Goal: Contribute content: Add original content to the website for others to see

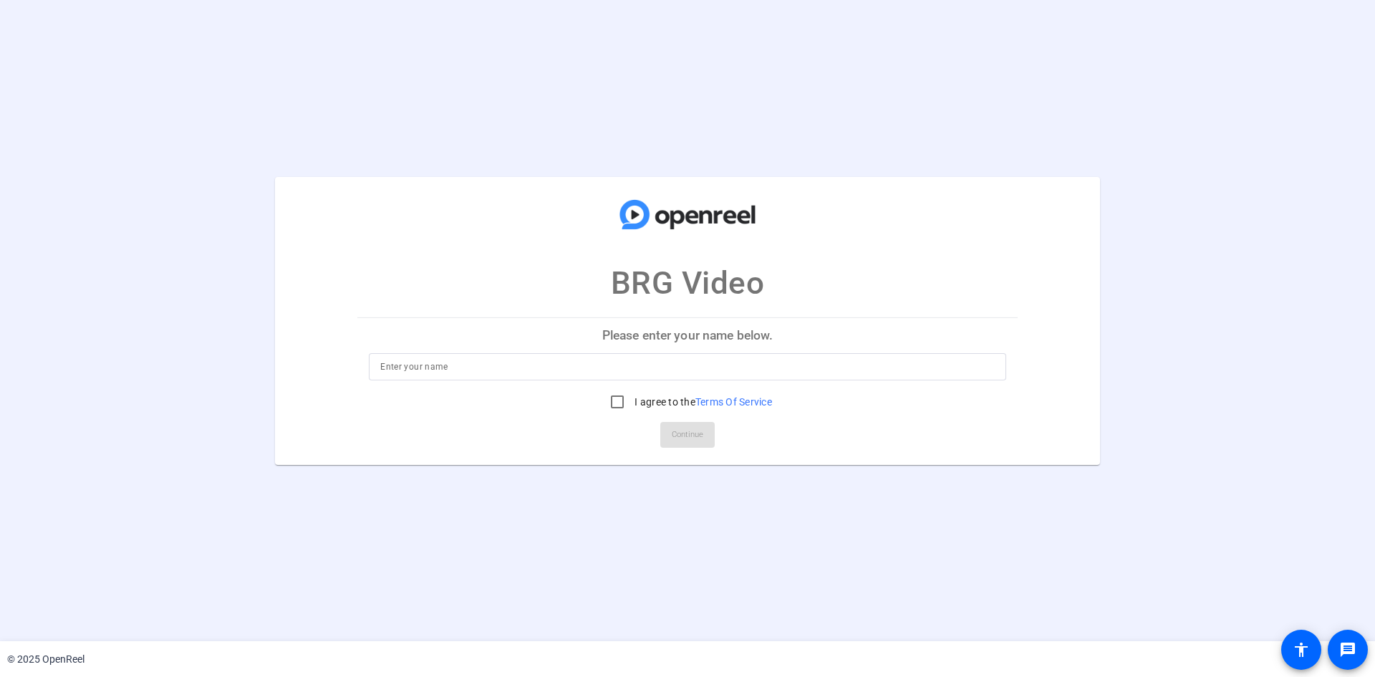
click at [511, 367] on input at bounding box center [687, 366] width 614 height 17
type input "S"
type input "Sondra Sponseller"
click at [612, 400] on input "I agree to the Terms Of Service" at bounding box center [617, 401] width 29 height 29
checkbox input "true"
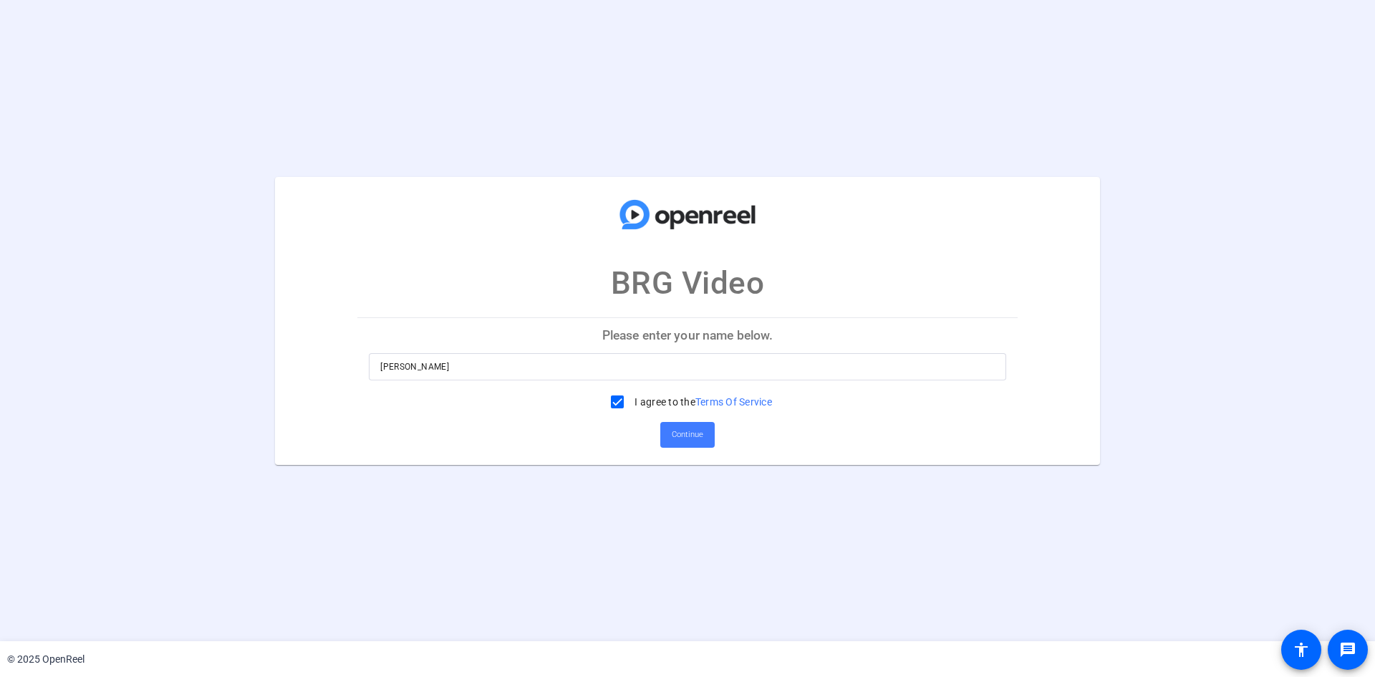
click at [690, 438] on span "Continue" at bounding box center [688, 434] width 32 height 21
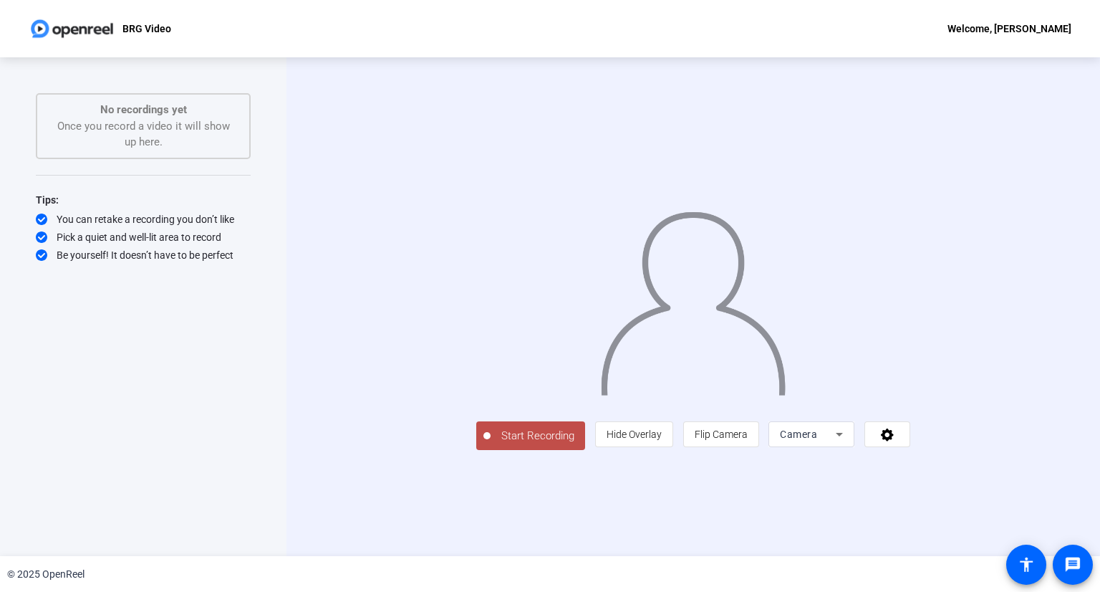
click at [848, 443] on icon at bounding box center [839, 433] width 17 height 17
click at [1024, 506] on div at bounding box center [550, 296] width 1100 height 592
click at [910, 451] on span at bounding box center [887, 434] width 44 height 34
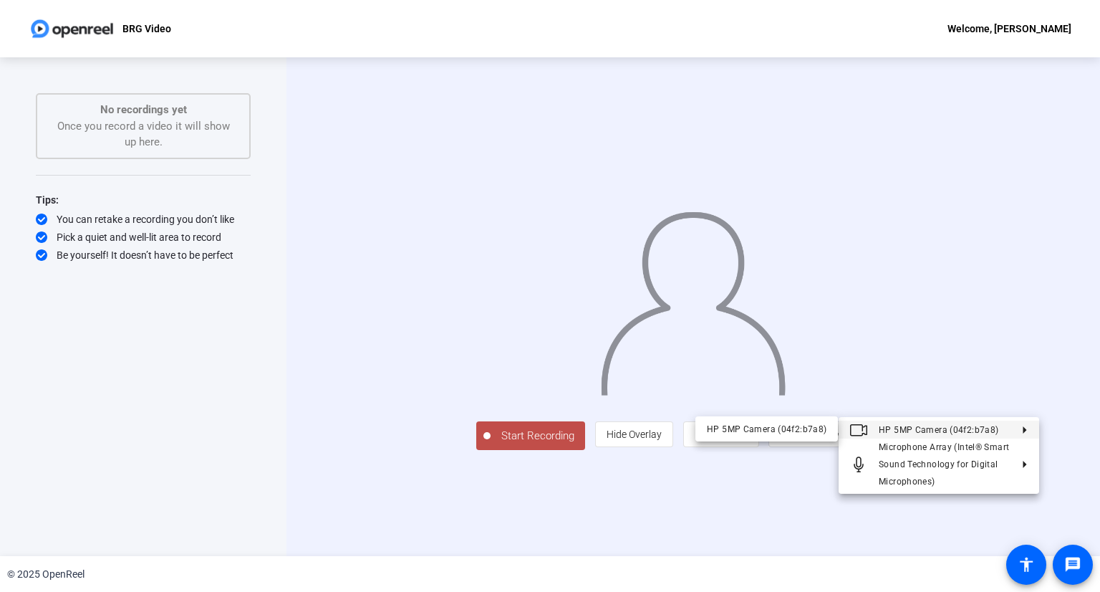
click at [1012, 425] on icon at bounding box center [1019, 428] width 17 height 7
click at [760, 430] on div "HP 5MP Camera (04f2:b7a8)" at bounding box center [767, 428] width 120 height 17
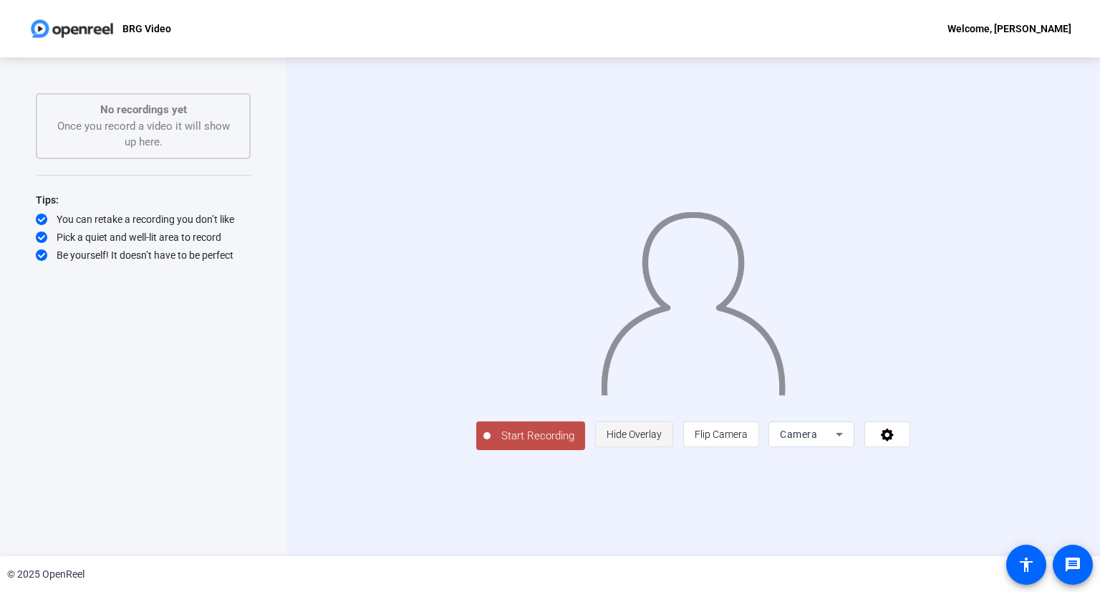
click at [662, 440] on span "Hide Overlay" at bounding box center [634, 433] width 55 height 11
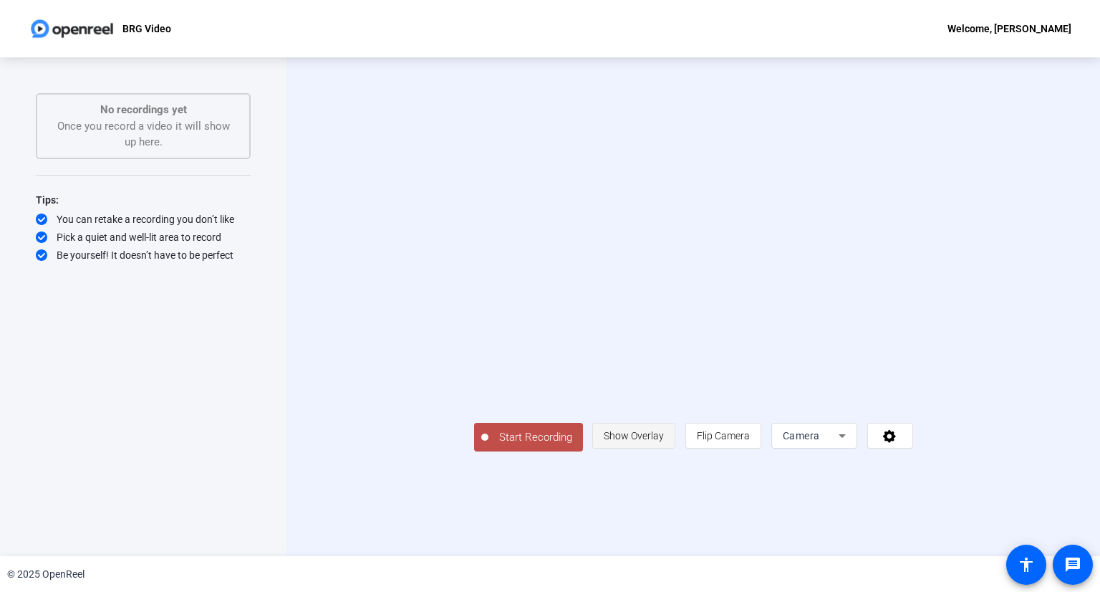
click at [664, 441] on span "Show Overlay" at bounding box center [634, 435] width 60 height 11
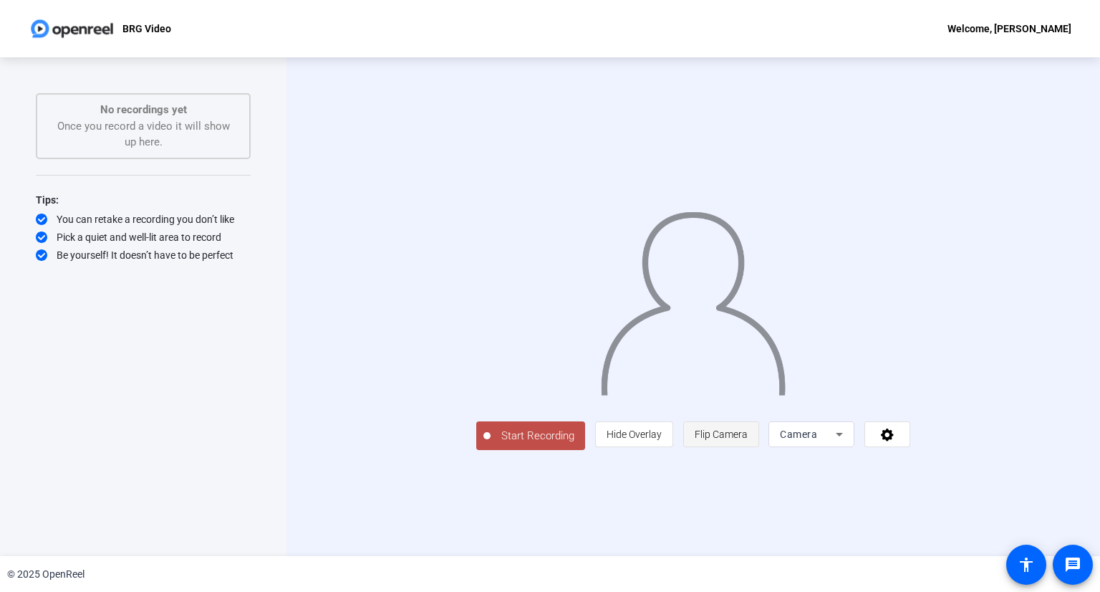
click at [748, 440] on span "Flip Camera" at bounding box center [721, 433] width 53 height 11
click at [836, 443] on div "Camera" at bounding box center [808, 433] width 56 height 17
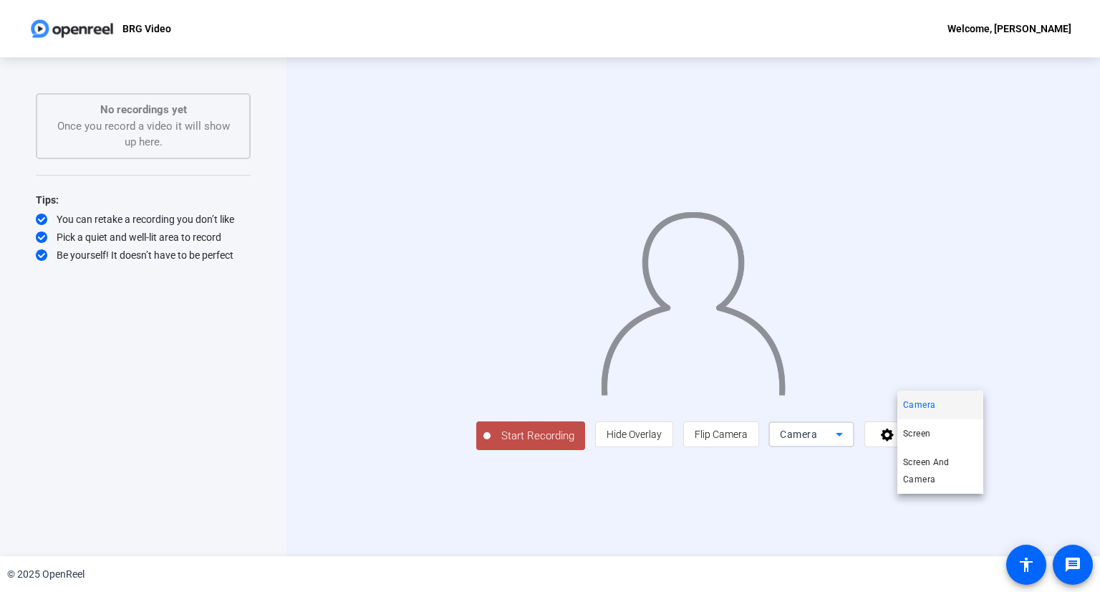
click at [952, 546] on div at bounding box center [550, 296] width 1100 height 592
click at [662, 440] on span "Hide Overlay" at bounding box center [634, 433] width 55 height 11
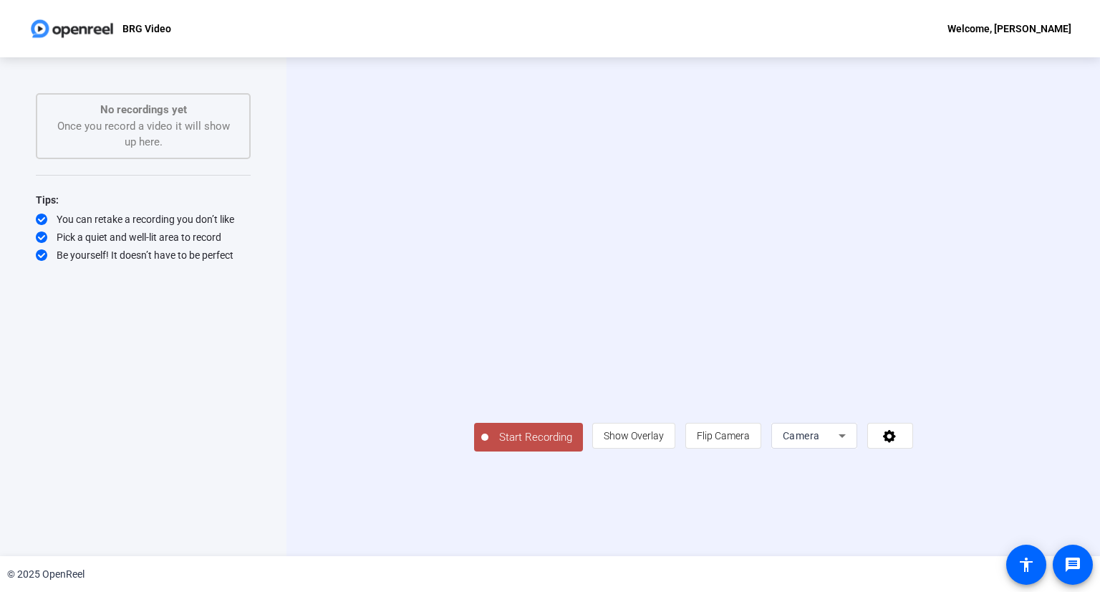
click at [488, 445] on span "Start Recording" at bounding box center [535, 437] width 95 height 16
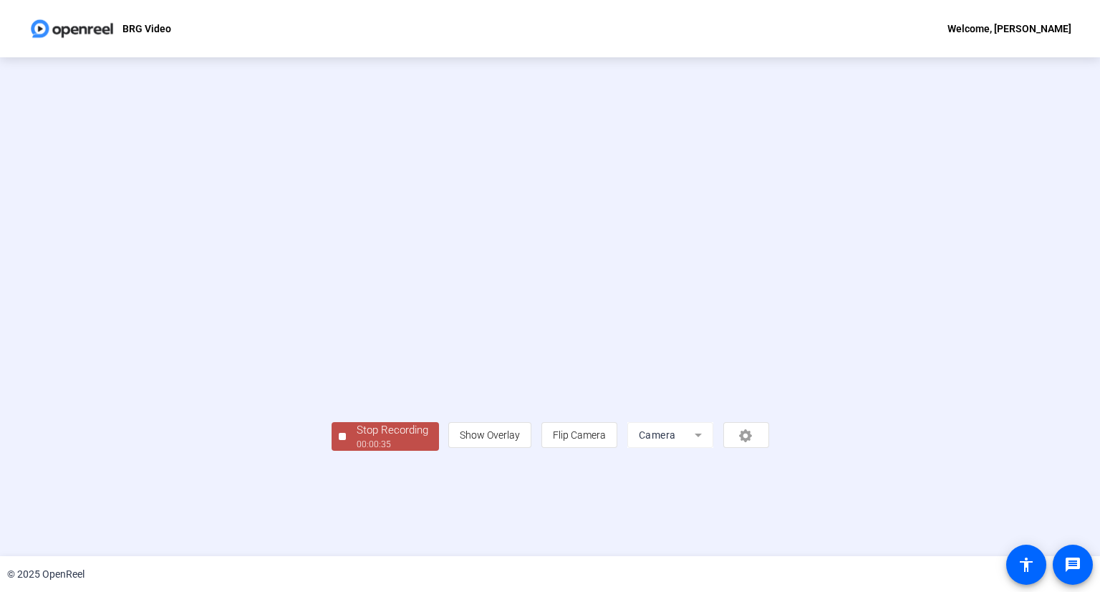
click at [357, 450] on div "00:00:35" at bounding box center [393, 444] width 72 height 13
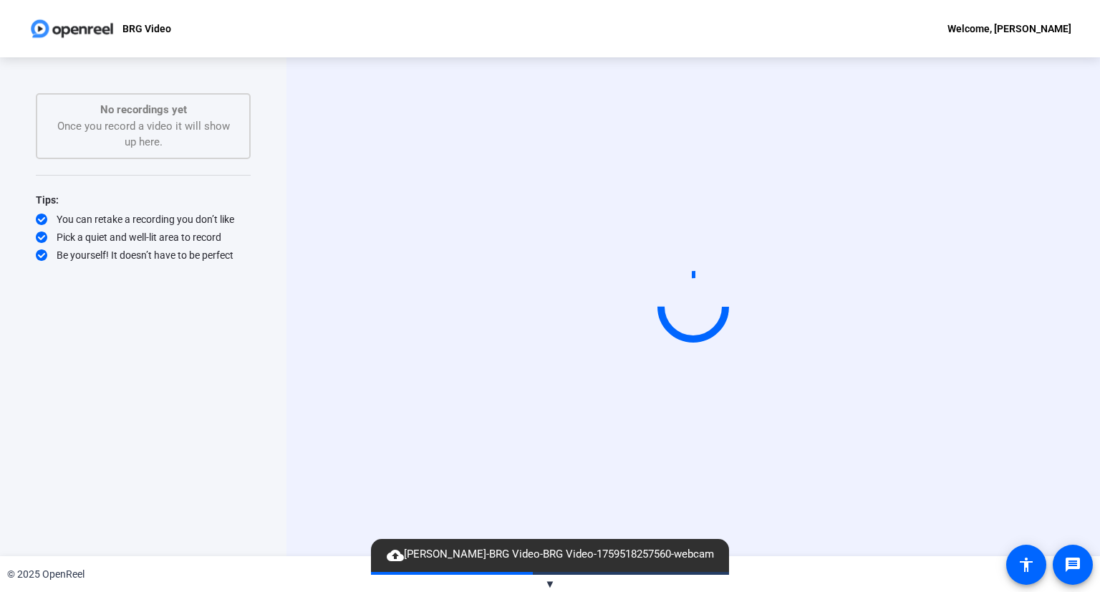
click at [387, 555] on mat-icon "cloud_upload" at bounding box center [395, 554] width 17 height 17
click at [550, 580] on span "▼" at bounding box center [550, 583] width 11 height 13
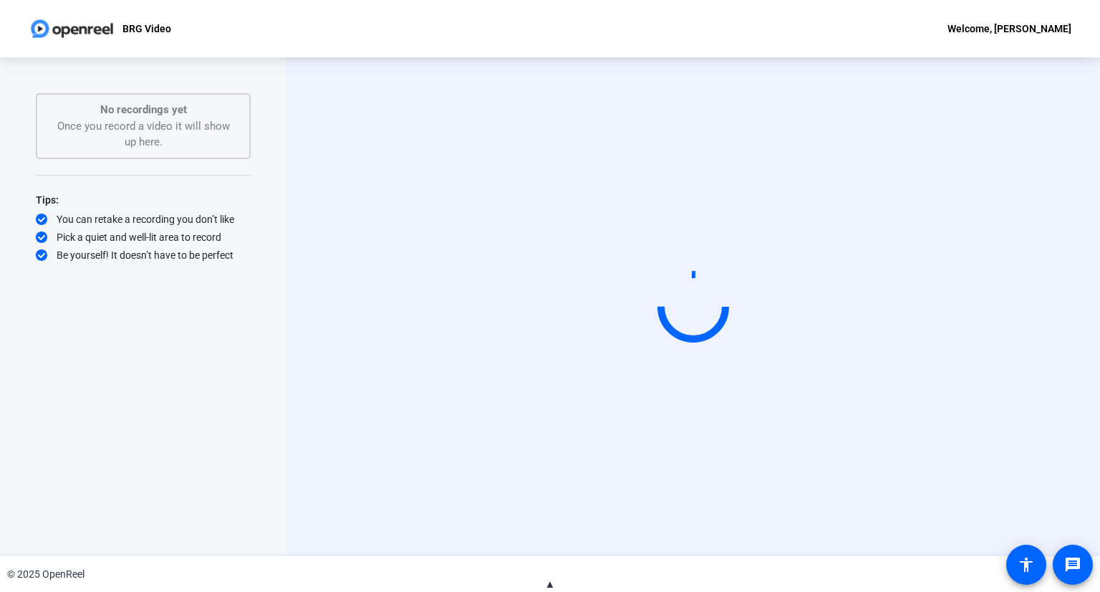
click at [549, 581] on span "▲" at bounding box center [550, 583] width 11 height 13
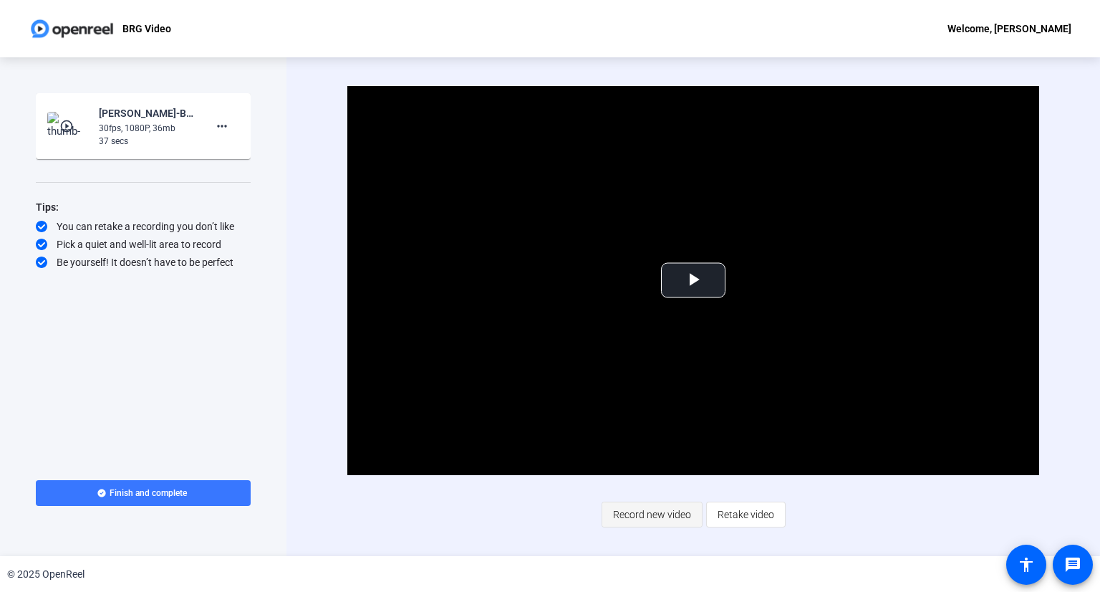
click at [653, 508] on span "Record new video" at bounding box center [652, 514] width 78 height 27
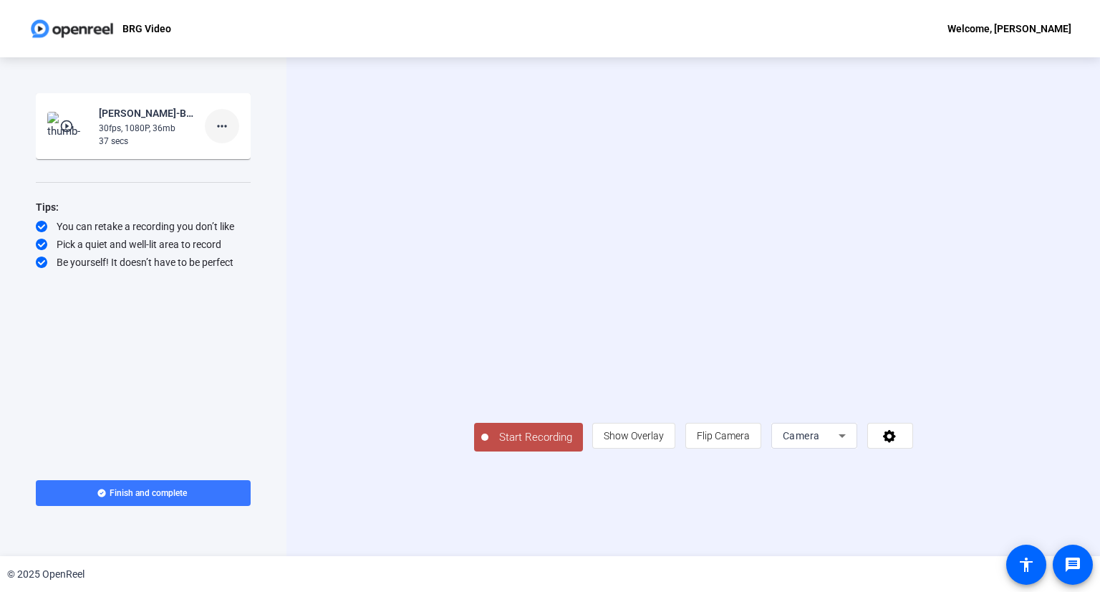
click at [226, 126] on mat-icon "more_horiz" at bounding box center [221, 125] width 17 height 17
click at [239, 156] on span "Delete clip" at bounding box center [244, 156] width 57 height 17
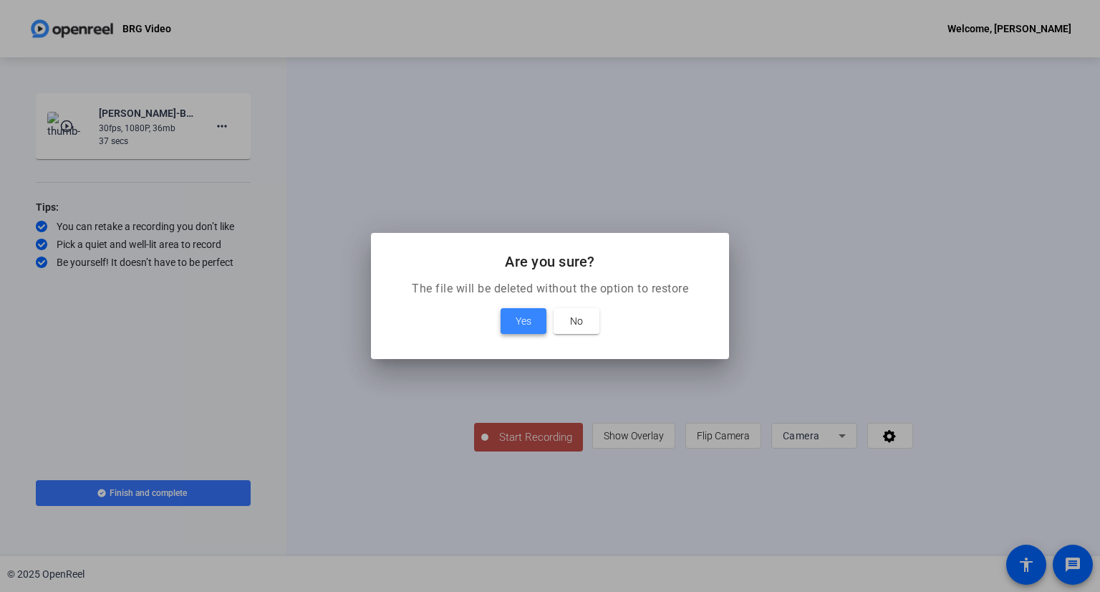
click at [527, 320] on span "Yes" at bounding box center [524, 320] width 16 height 17
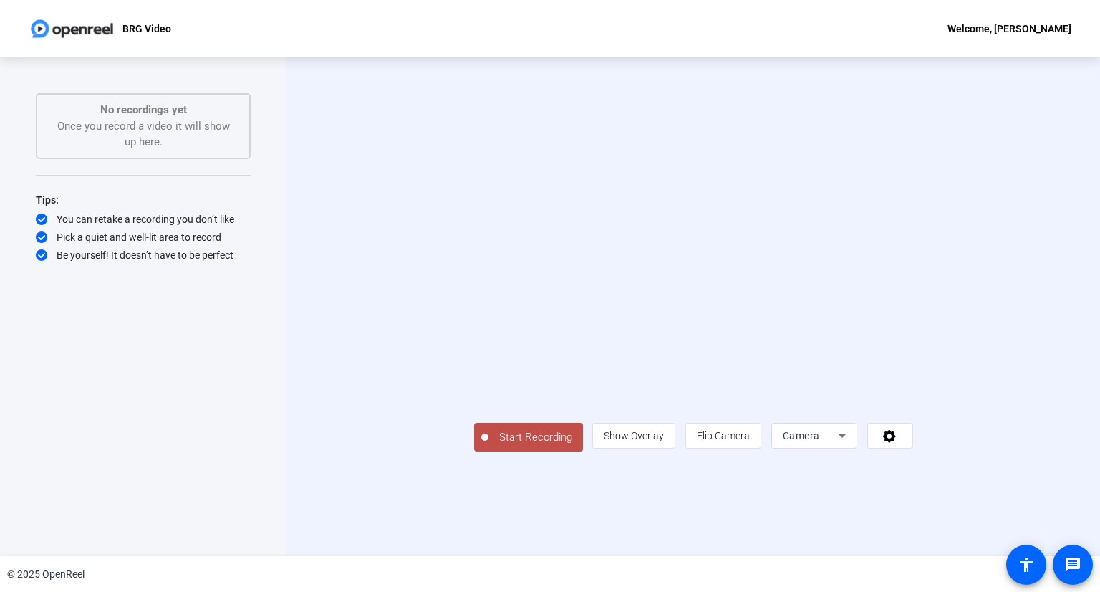
click at [488, 445] on span "Start Recording" at bounding box center [535, 437] width 95 height 16
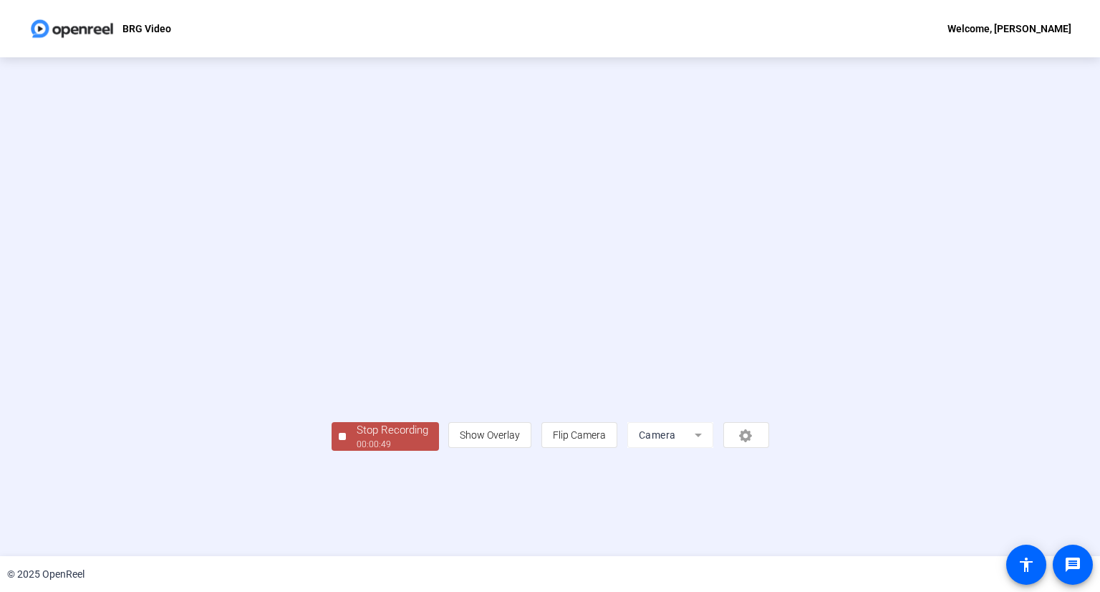
scroll to position [9, 0]
click at [339, 440] on div at bounding box center [342, 436] width 7 height 7
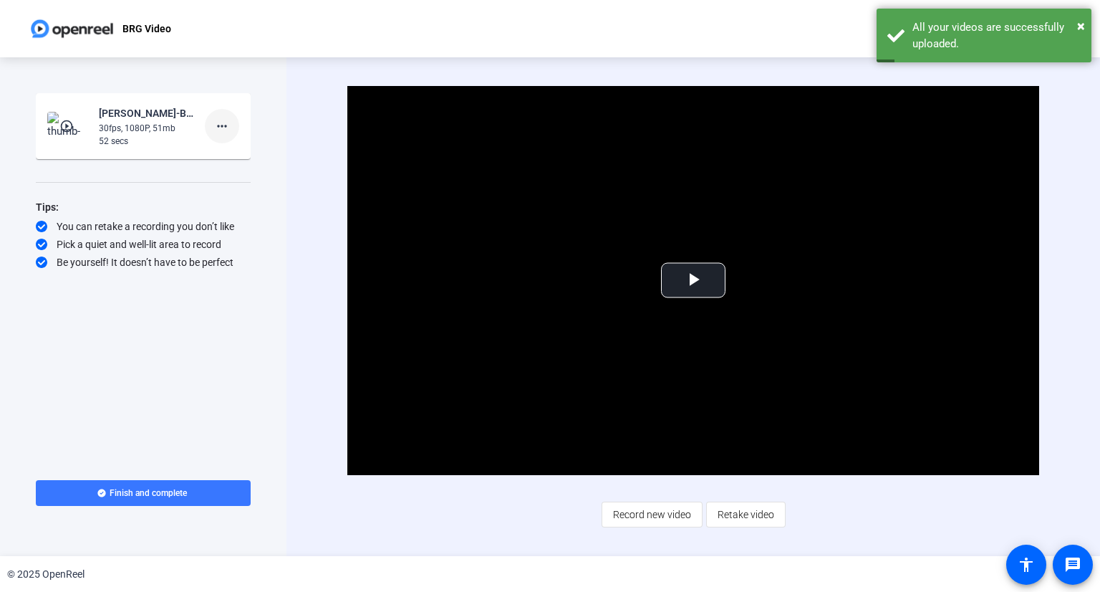
click at [221, 127] on mat-icon "more_horiz" at bounding box center [221, 125] width 17 height 17
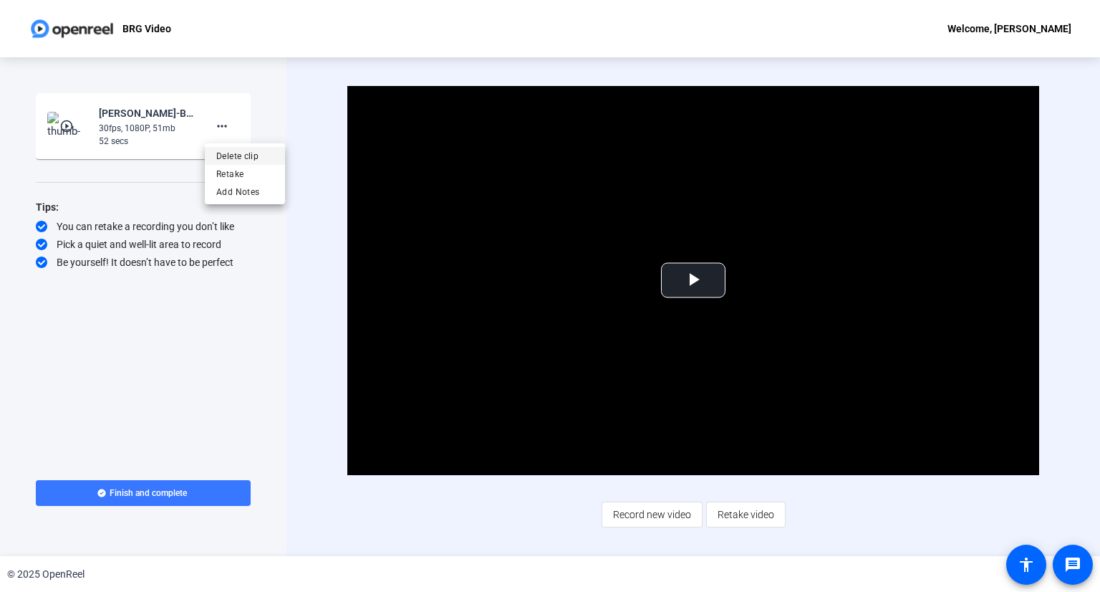
click at [234, 159] on span "Delete clip" at bounding box center [244, 156] width 57 height 17
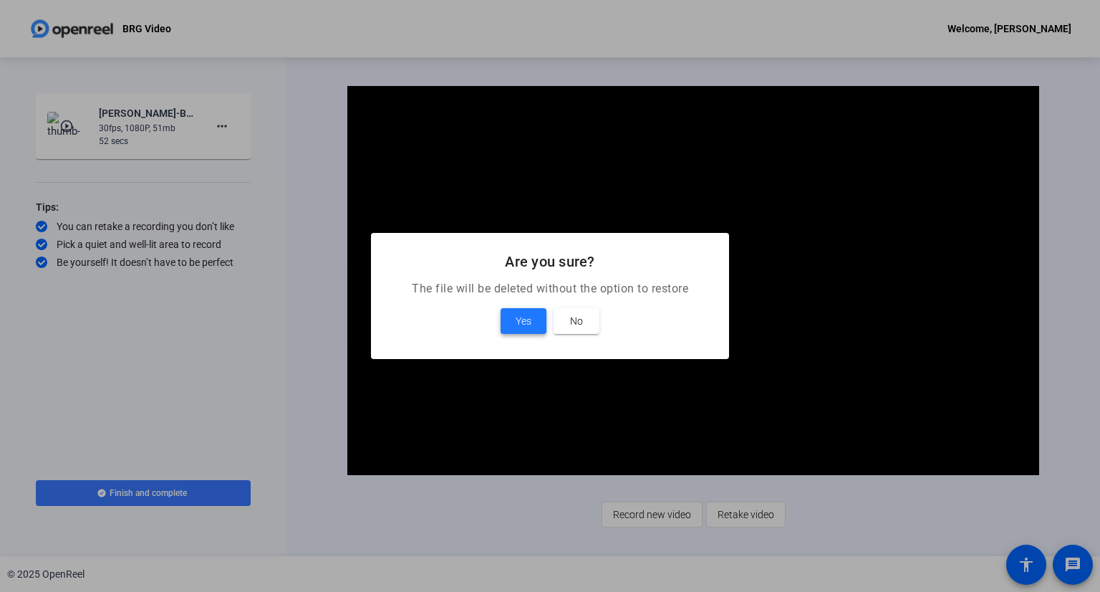
click at [522, 322] on span "Yes" at bounding box center [524, 320] width 16 height 17
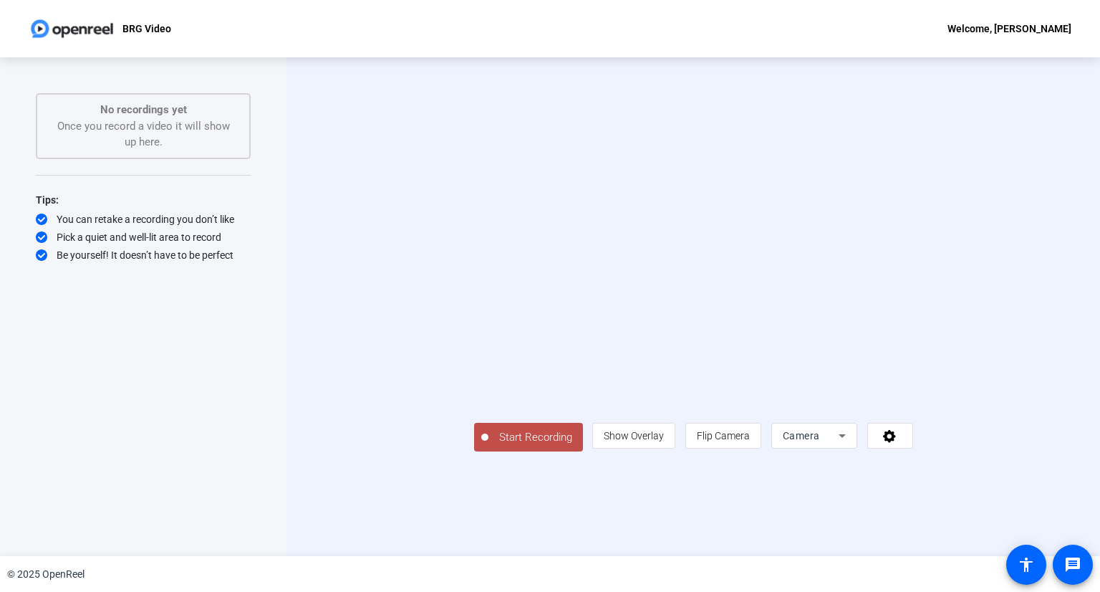
click at [488, 445] on span "Start Recording" at bounding box center [535, 437] width 95 height 16
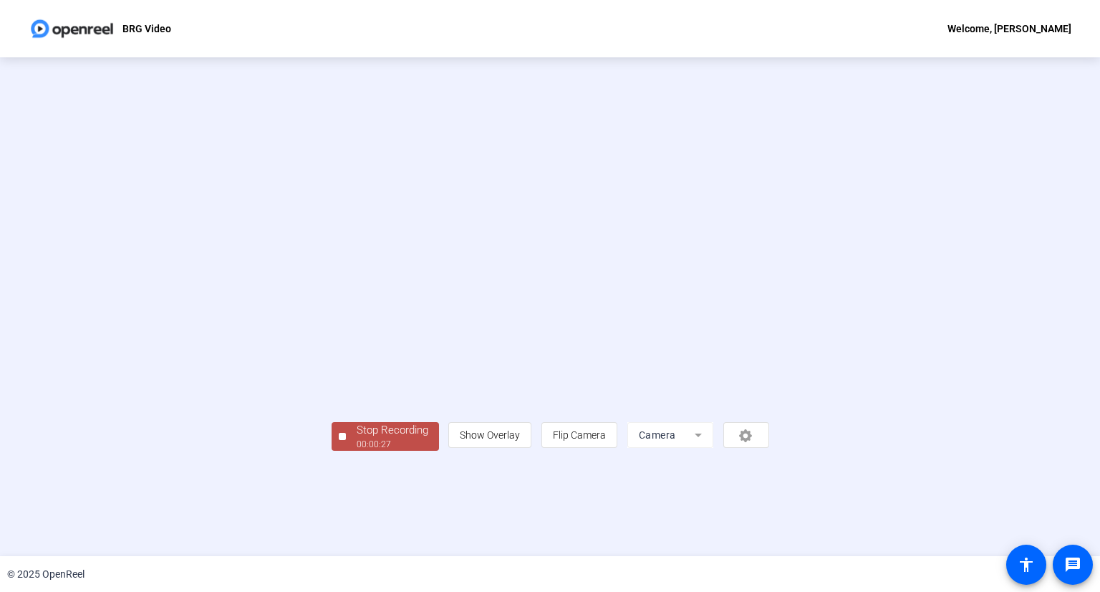
click at [357, 438] on div "Stop Recording" at bounding box center [393, 430] width 72 height 16
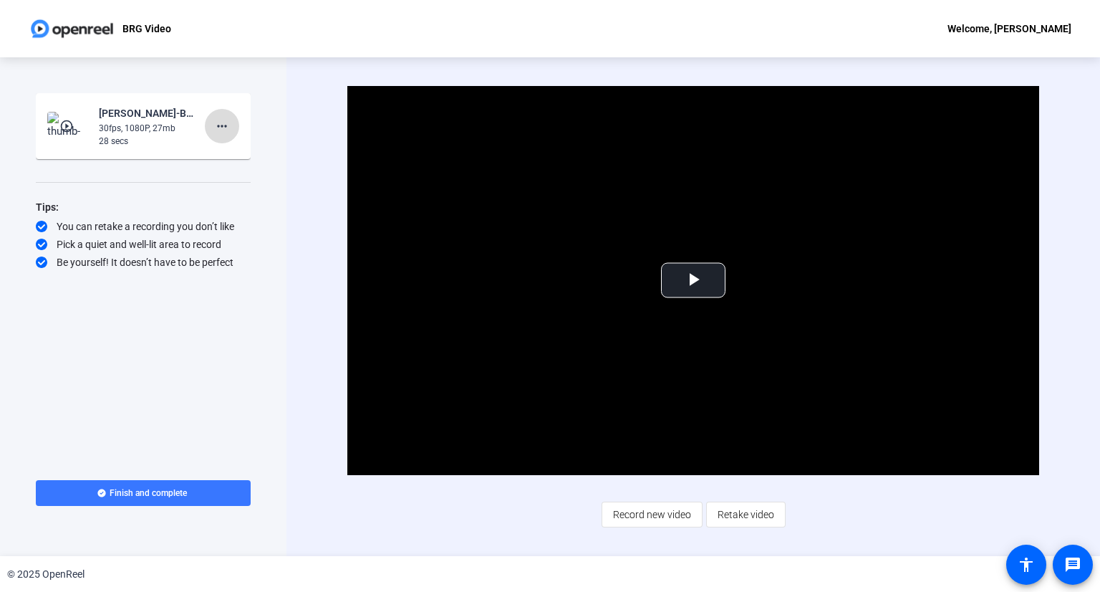
click at [226, 123] on mat-icon "more_horiz" at bounding box center [221, 125] width 17 height 17
click at [234, 153] on span "Delete clip" at bounding box center [244, 156] width 57 height 17
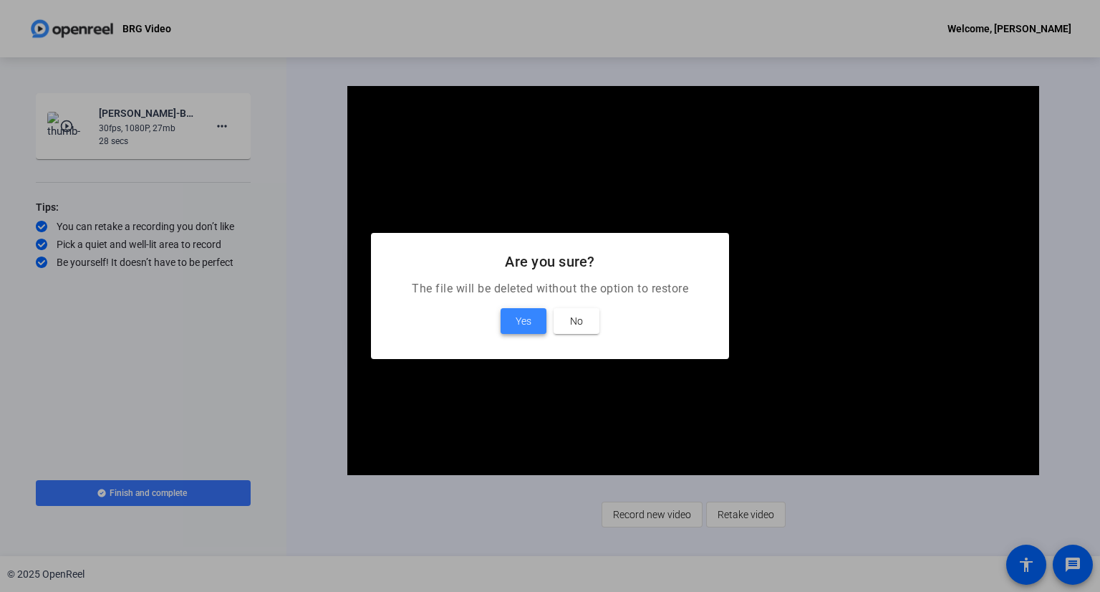
click at [519, 317] on span "Yes" at bounding box center [524, 320] width 16 height 17
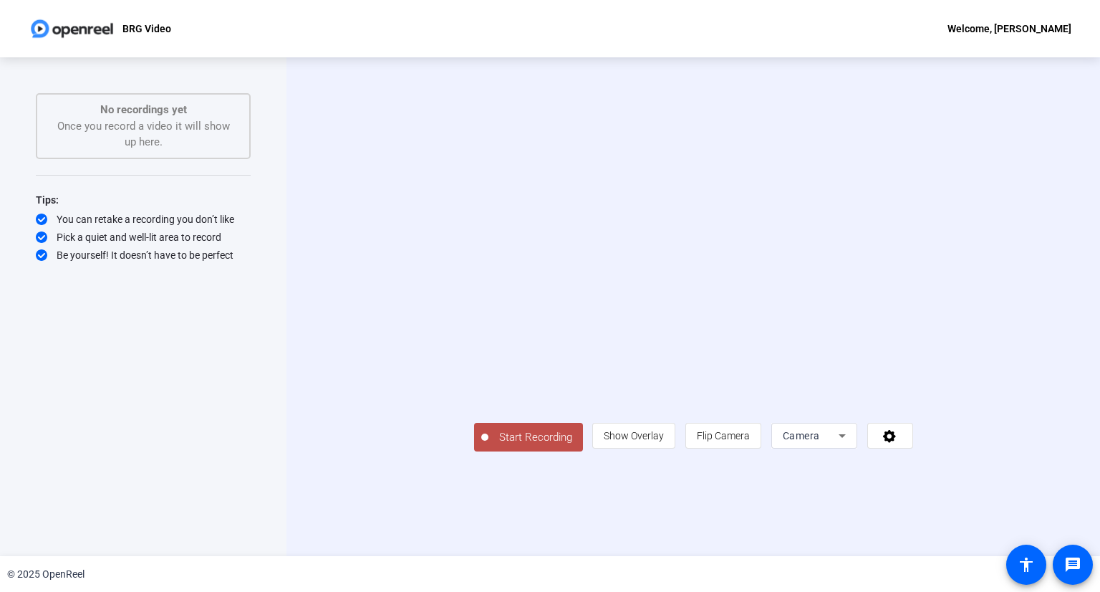
click at [488, 445] on span "Start Recording" at bounding box center [535, 437] width 95 height 16
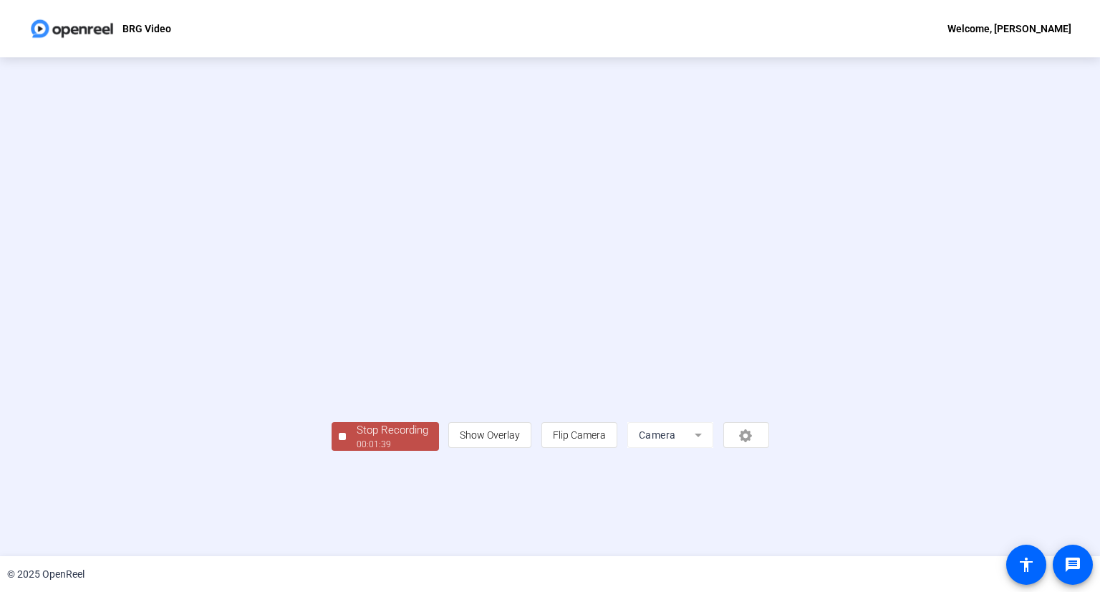
click at [332, 451] on button "Stop Recording 00:01:39" at bounding box center [385, 436] width 107 height 29
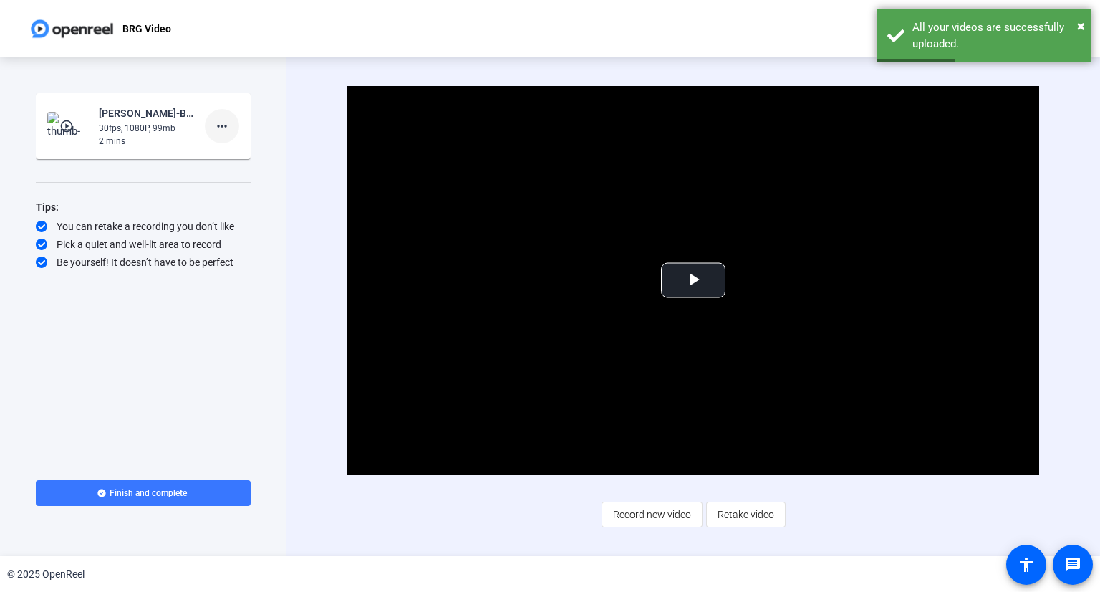
click at [223, 125] on mat-icon "more_horiz" at bounding box center [221, 125] width 17 height 17
click at [242, 160] on span "Delete clip" at bounding box center [244, 156] width 57 height 17
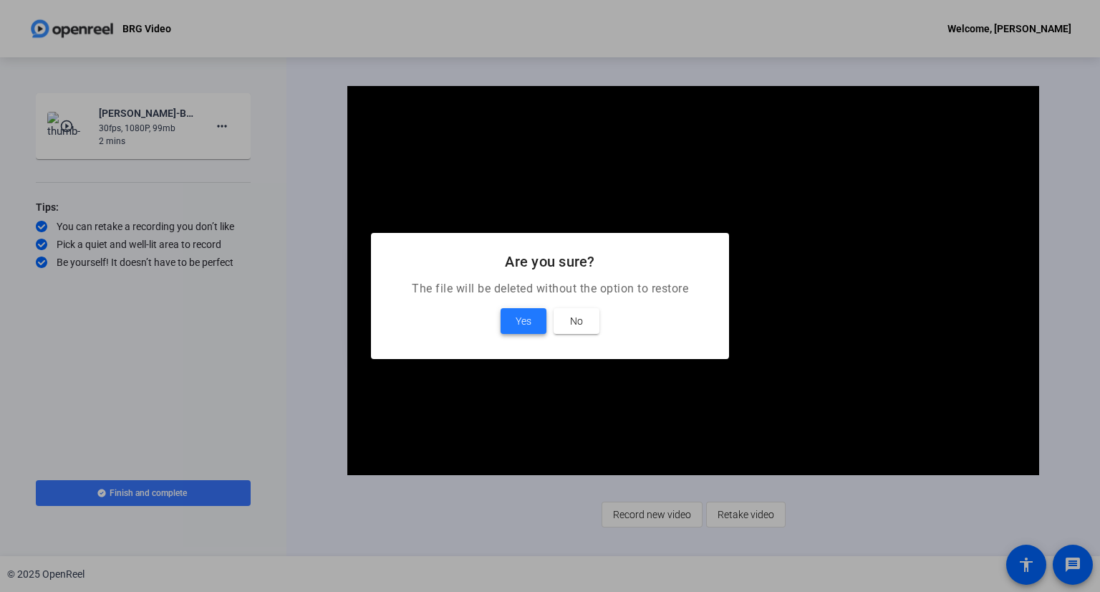
click at [516, 323] on span "Yes" at bounding box center [524, 320] width 16 height 17
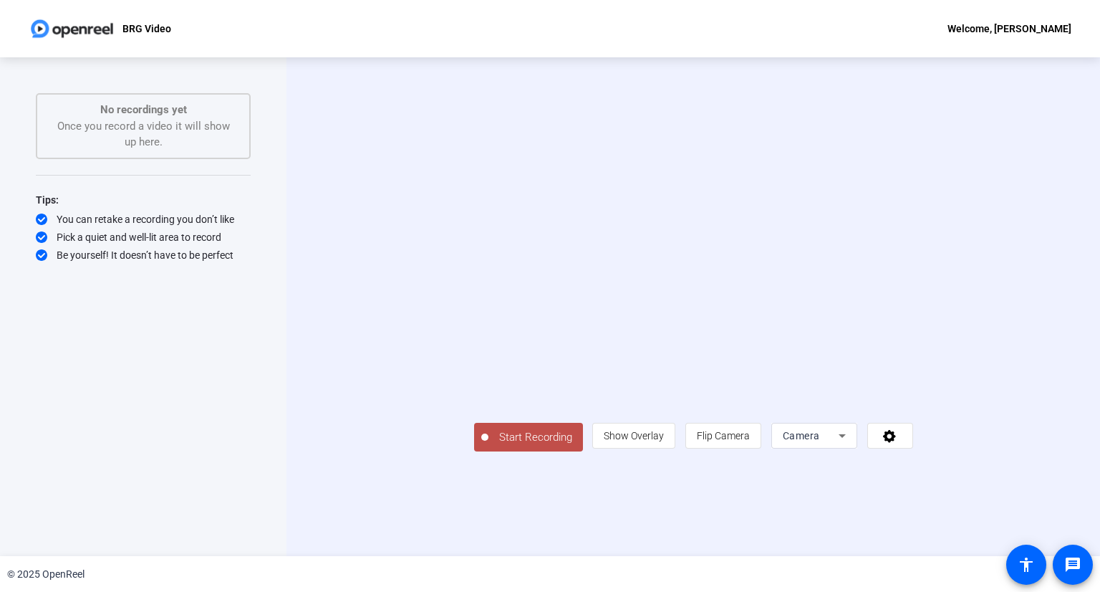
click at [488, 445] on span "Start Recording" at bounding box center [535, 437] width 95 height 16
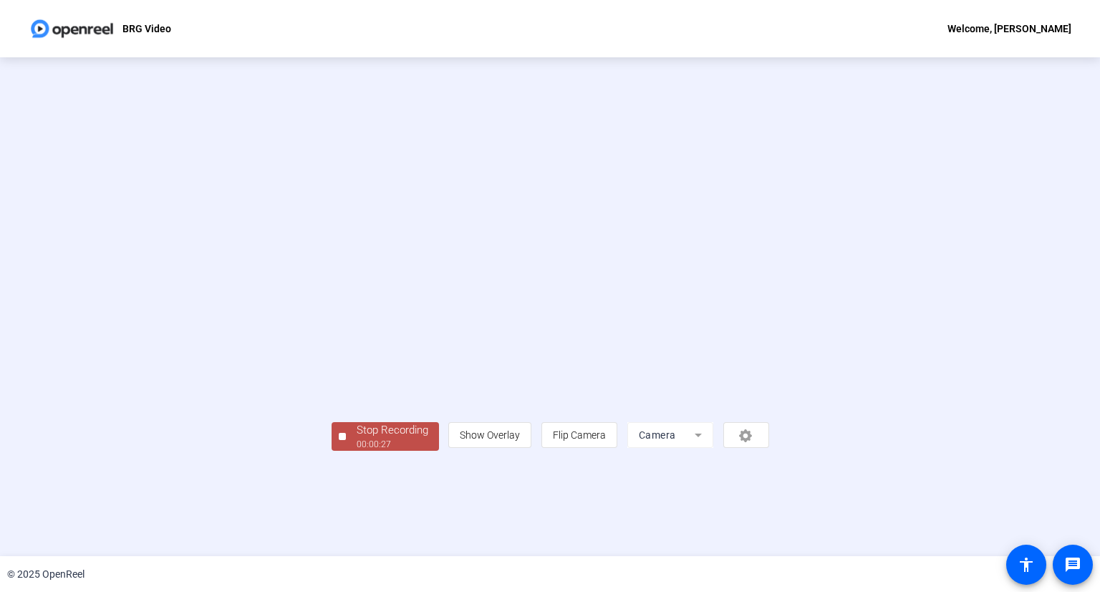
click at [357, 450] on div "00:00:27" at bounding box center [393, 444] width 72 height 13
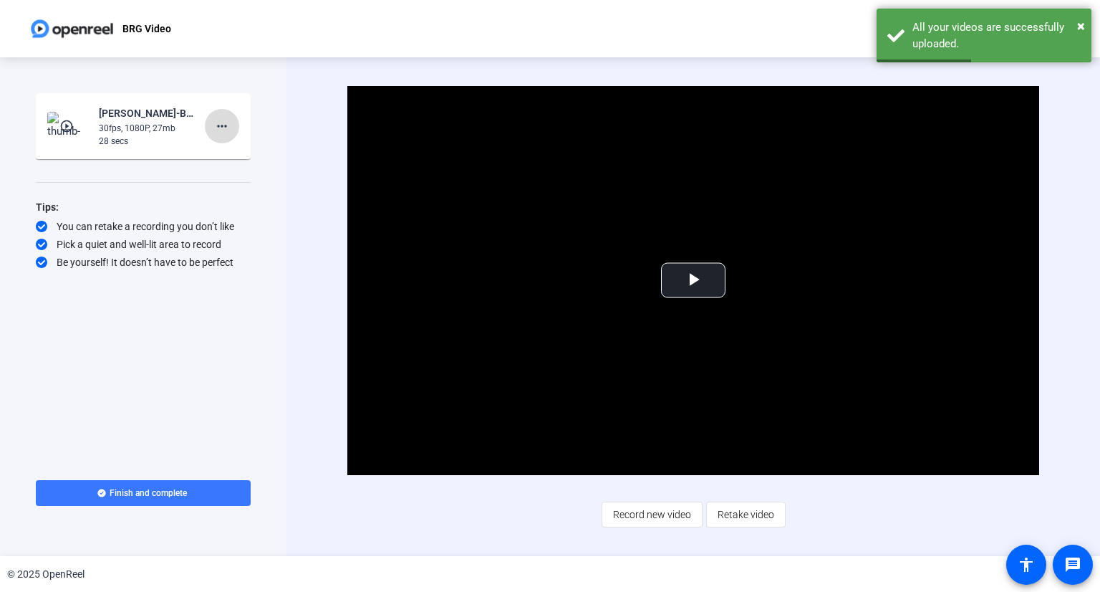
click at [223, 126] on mat-icon "more_horiz" at bounding box center [221, 125] width 17 height 17
click at [233, 170] on span "Retake" at bounding box center [244, 173] width 57 height 17
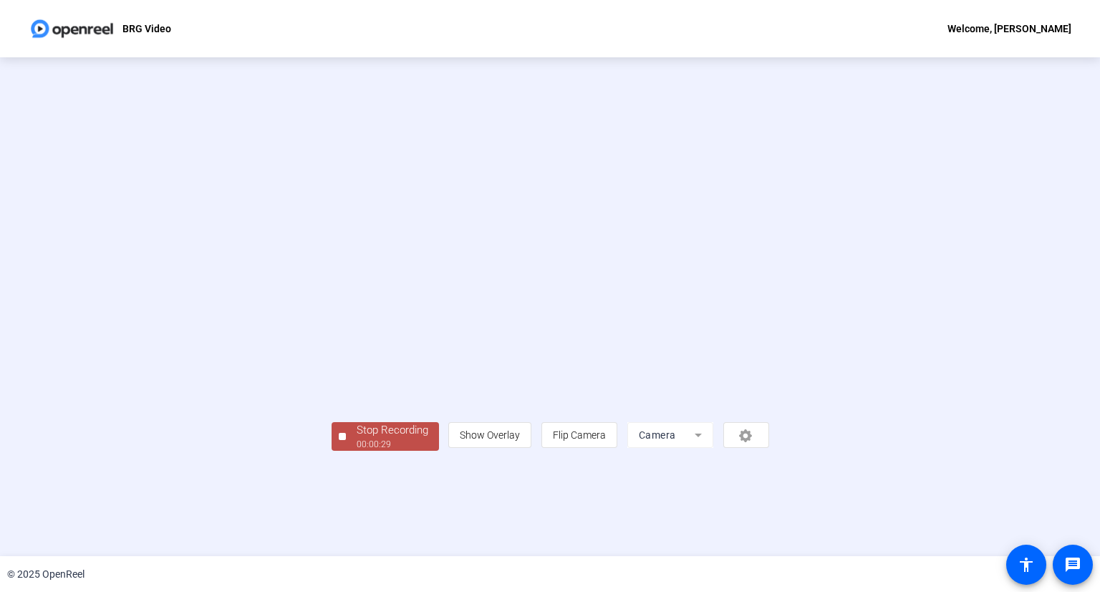
click at [357, 450] on div "00:00:29" at bounding box center [393, 444] width 72 height 13
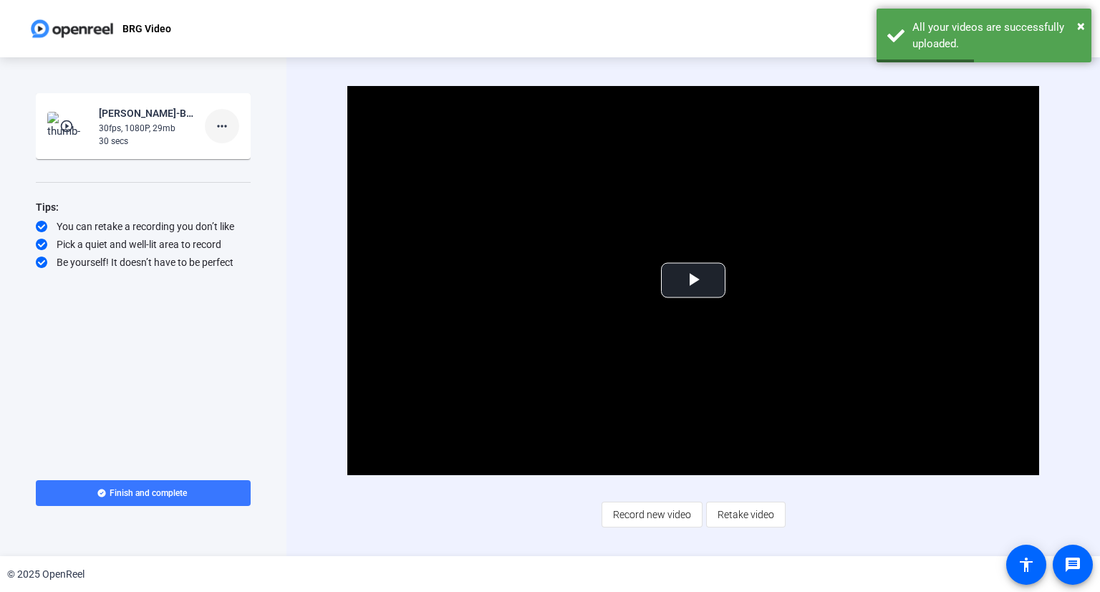
click at [215, 130] on mat-icon "more_horiz" at bounding box center [221, 125] width 17 height 17
click at [249, 157] on span "Delete clip" at bounding box center [244, 156] width 57 height 17
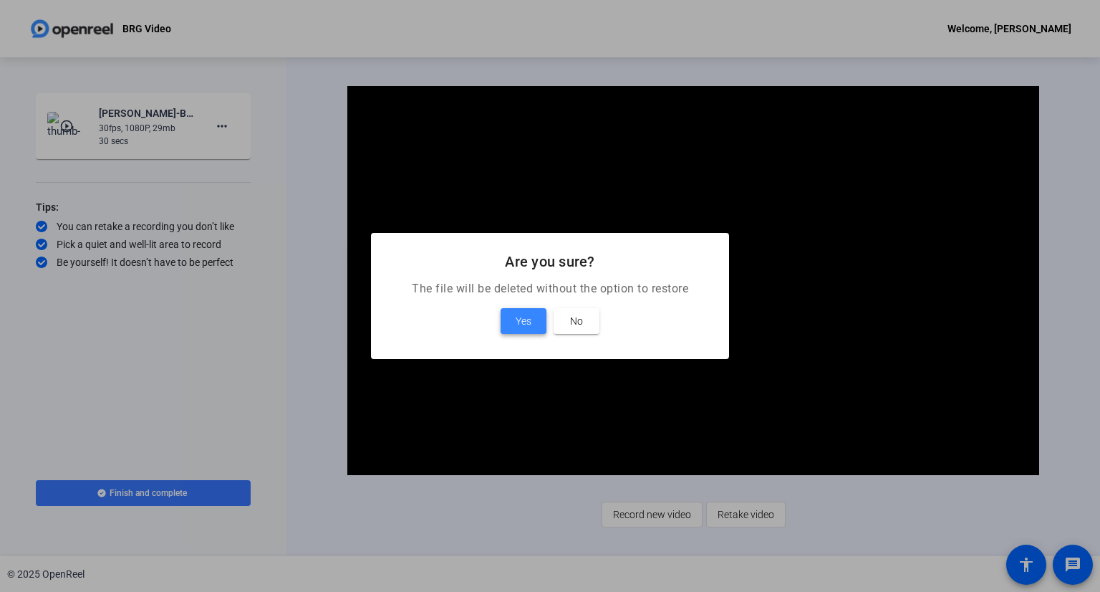
click at [518, 319] on span "Yes" at bounding box center [524, 320] width 16 height 17
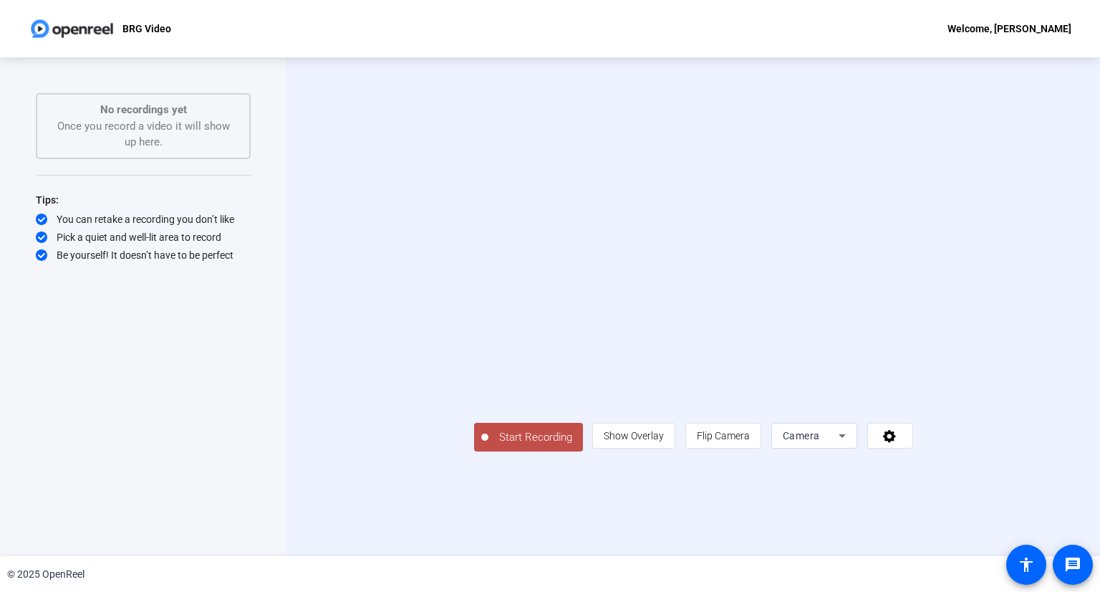
click at [488, 445] on span "Start Recording" at bounding box center [535, 437] width 95 height 16
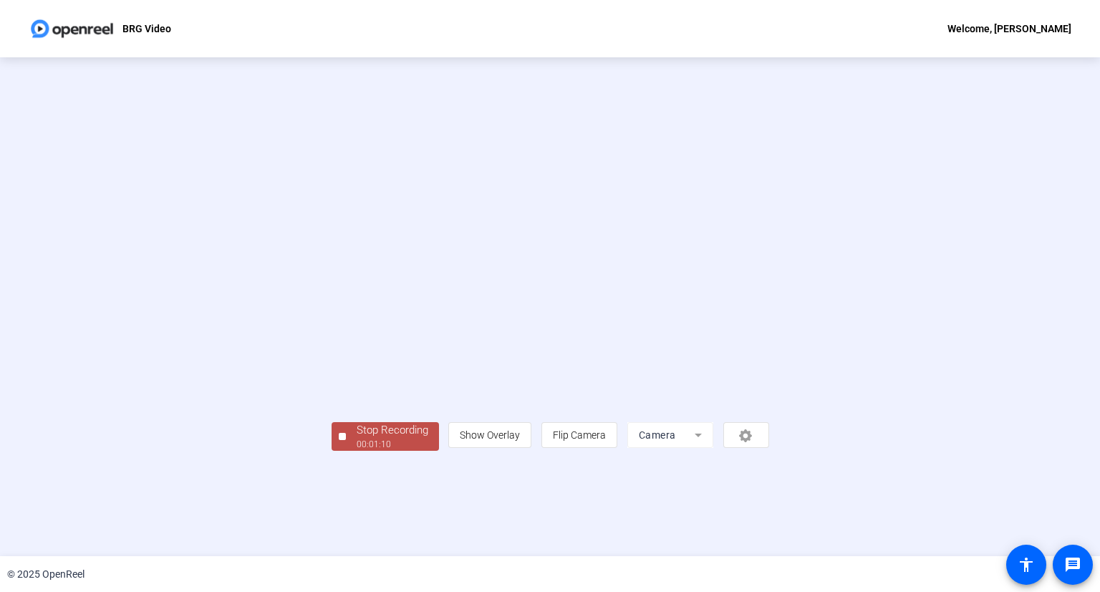
click at [346, 451] on span "Stop Recording 00:01:10" at bounding box center [392, 436] width 93 height 29
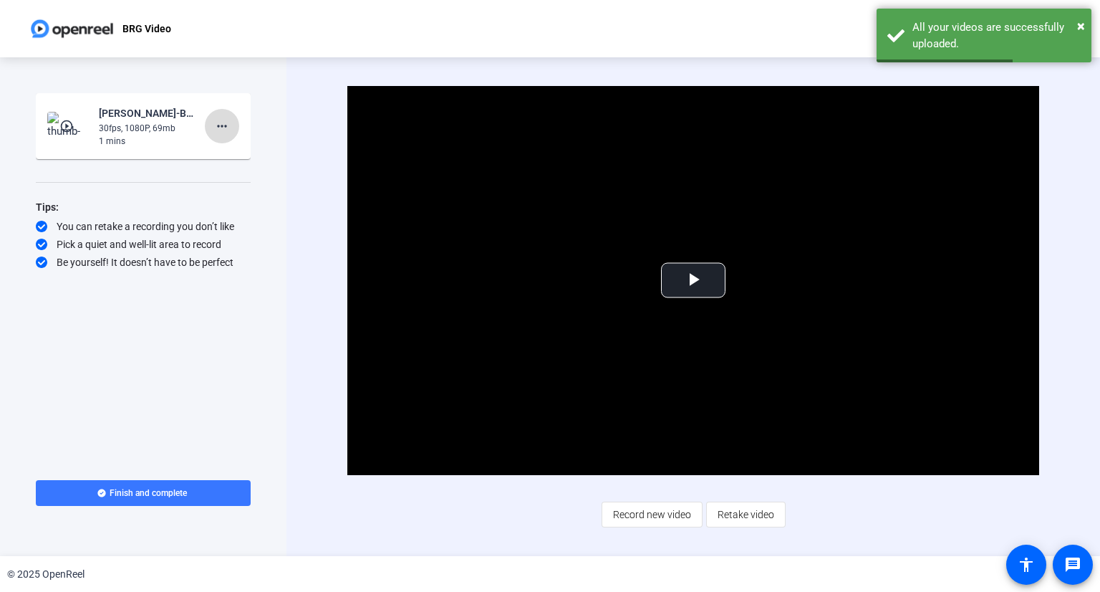
click at [224, 126] on mat-icon "more_horiz" at bounding box center [221, 125] width 17 height 17
click at [236, 167] on span "Retake" at bounding box center [244, 173] width 57 height 17
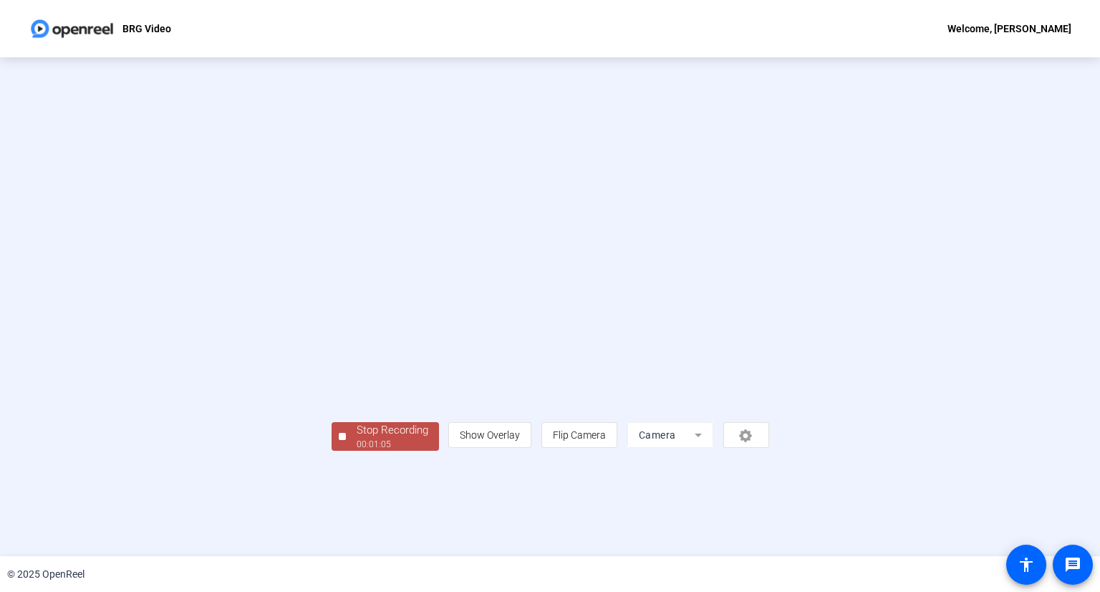
click at [339, 440] on div at bounding box center [342, 436] width 7 height 7
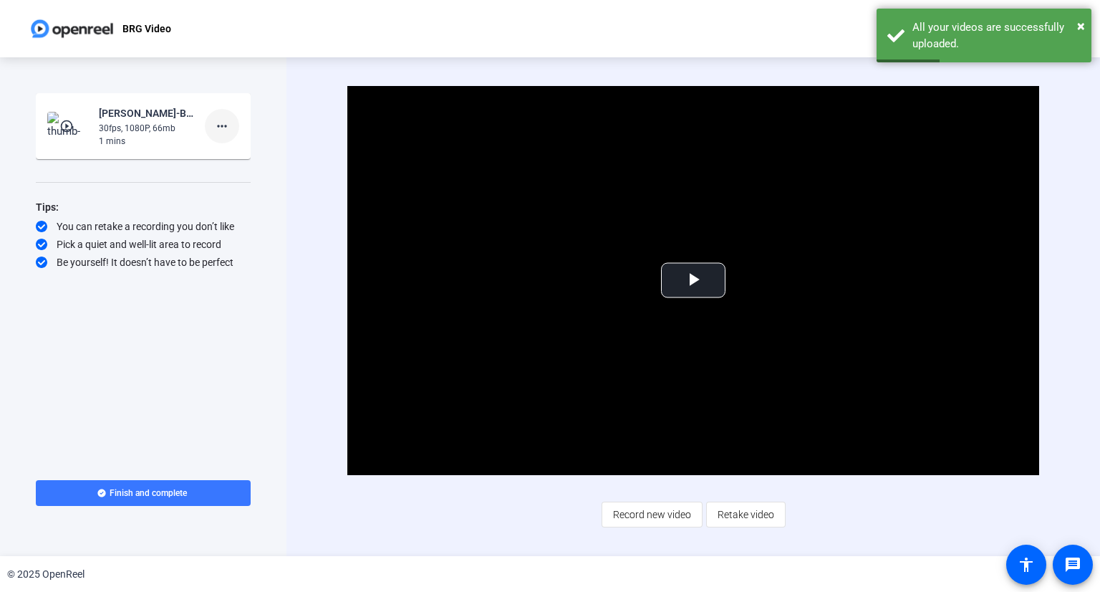
click at [226, 118] on mat-icon "more_horiz" at bounding box center [221, 125] width 17 height 17
click at [236, 161] on span "Delete clip" at bounding box center [244, 156] width 57 height 17
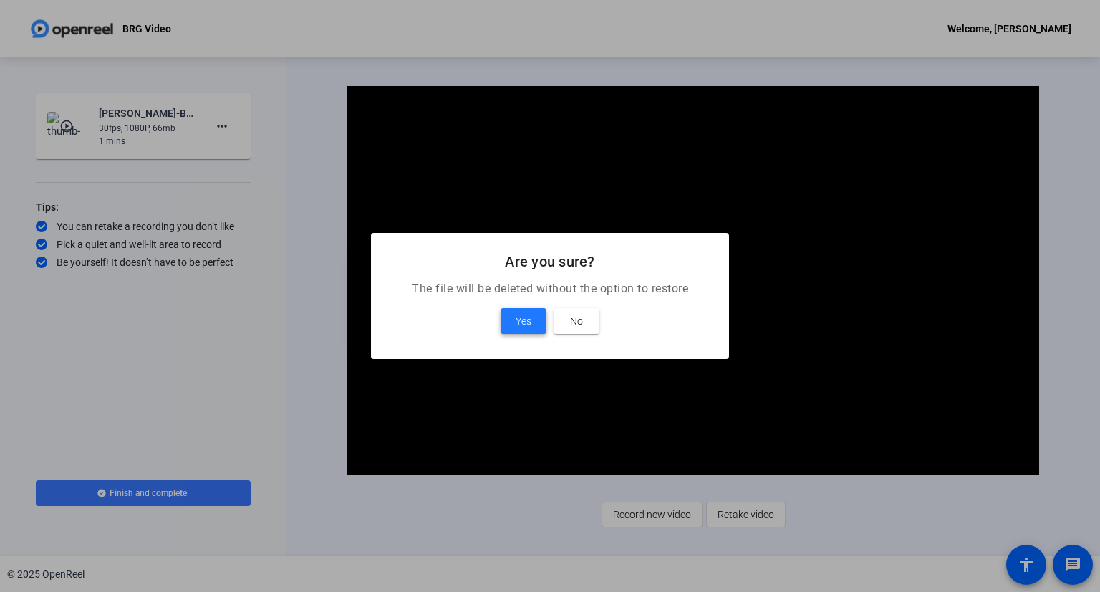
click at [527, 327] on span "Yes" at bounding box center [524, 320] width 16 height 17
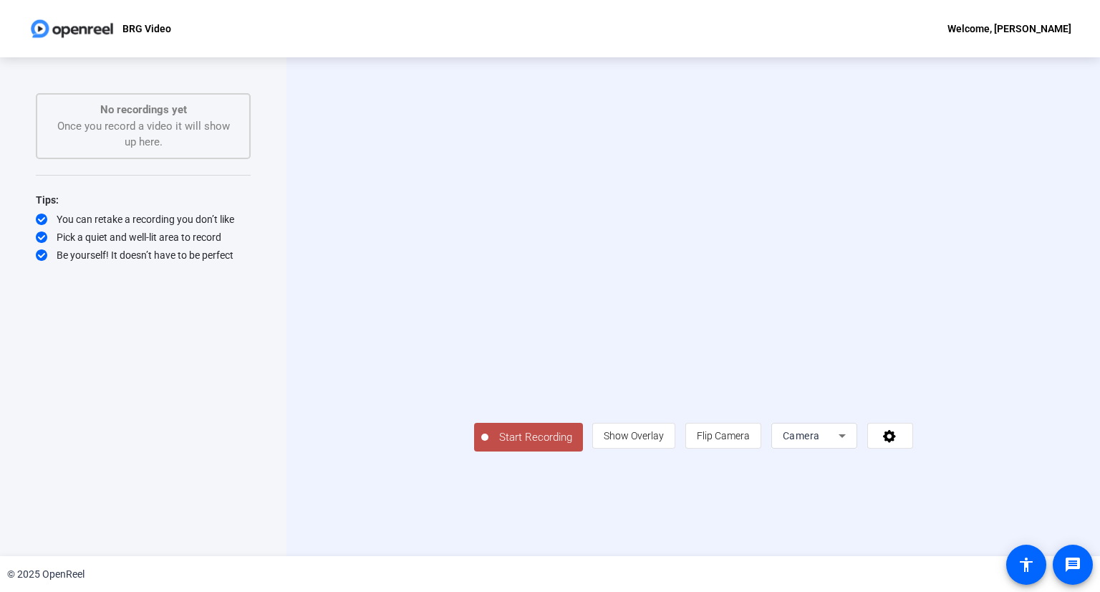
click at [488, 445] on span "Start Recording" at bounding box center [535, 437] width 95 height 16
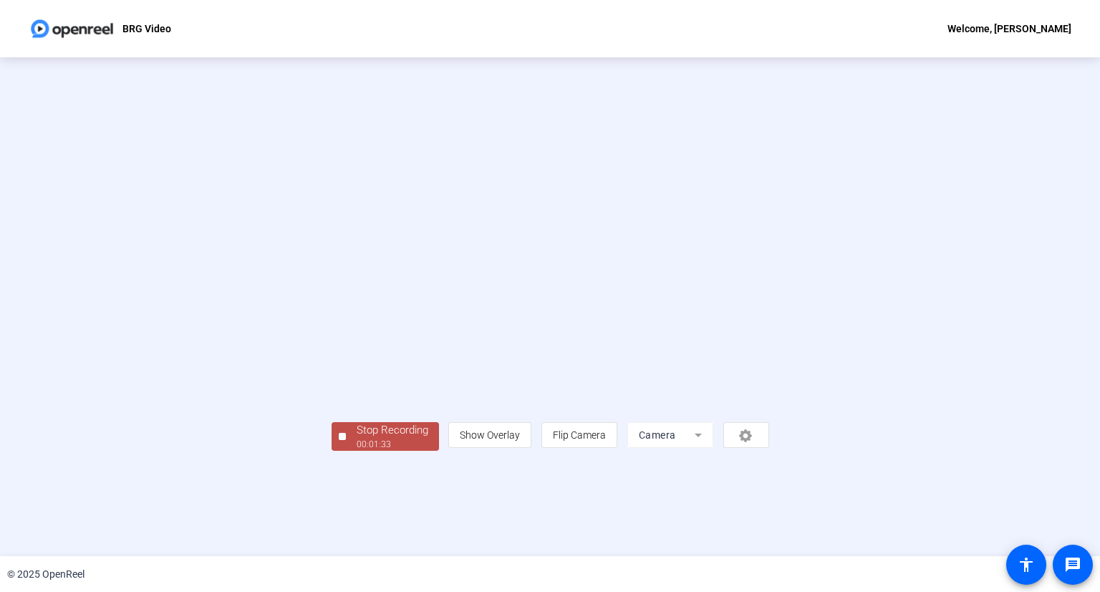
click at [339, 440] on div at bounding box center [342, 436] width 7 height 7
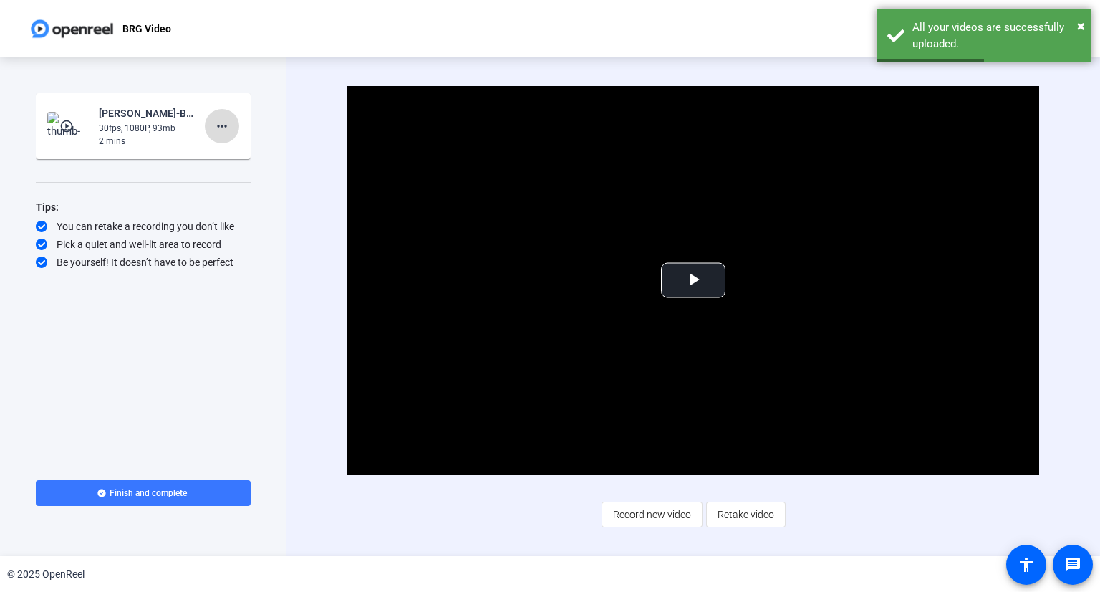
click at [220, 124] on mat-icon "more_horiz" at bounding box center [221, 125] width 17 height 17
click at [226, 170] on span "Retake" at bounding box center [244, 173] width 57 height 17
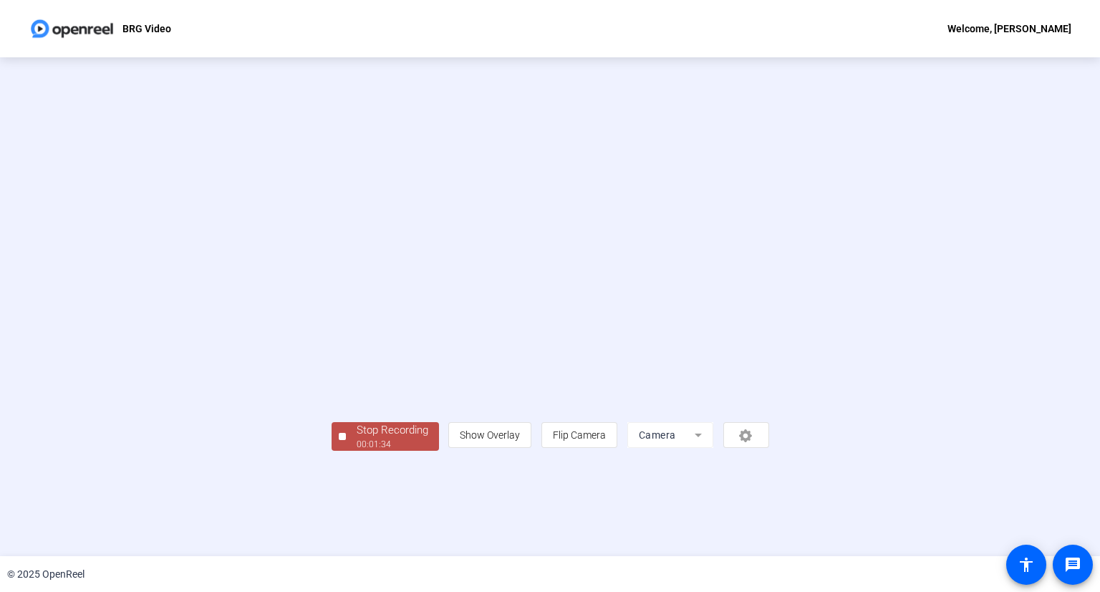
click at [339, 440] on div at bounding box center [342, 436] width 7 height 7
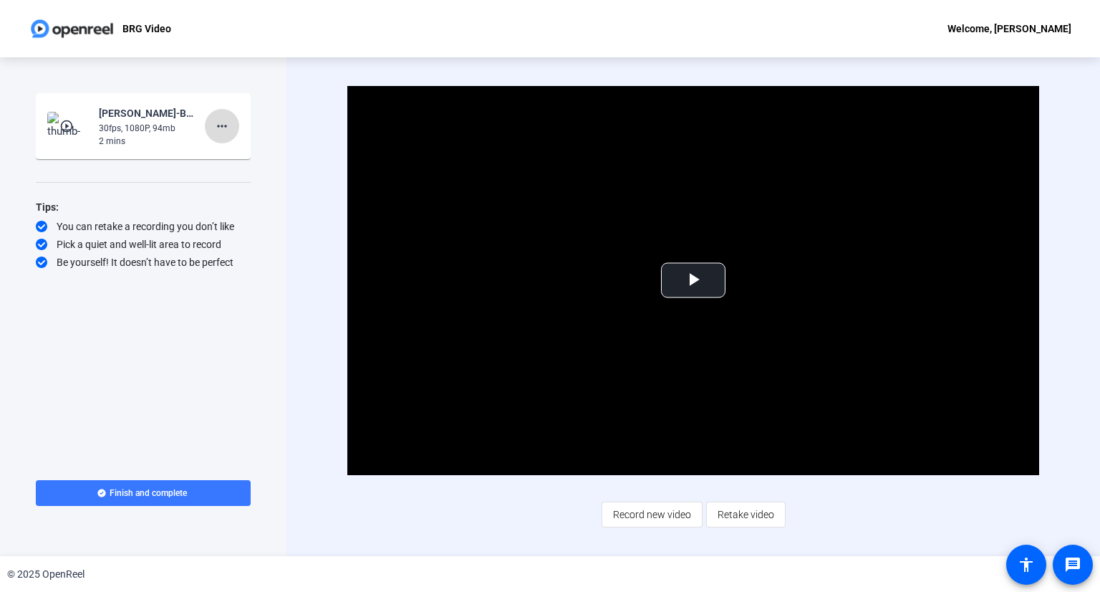
click at [221, 125] on mat-icon "more_horiz" at bounding box center [221, 125] width 17 height 17
click at [251, 150] on span "Delete clip" at bounding box center [244, 156] width 57 height 17
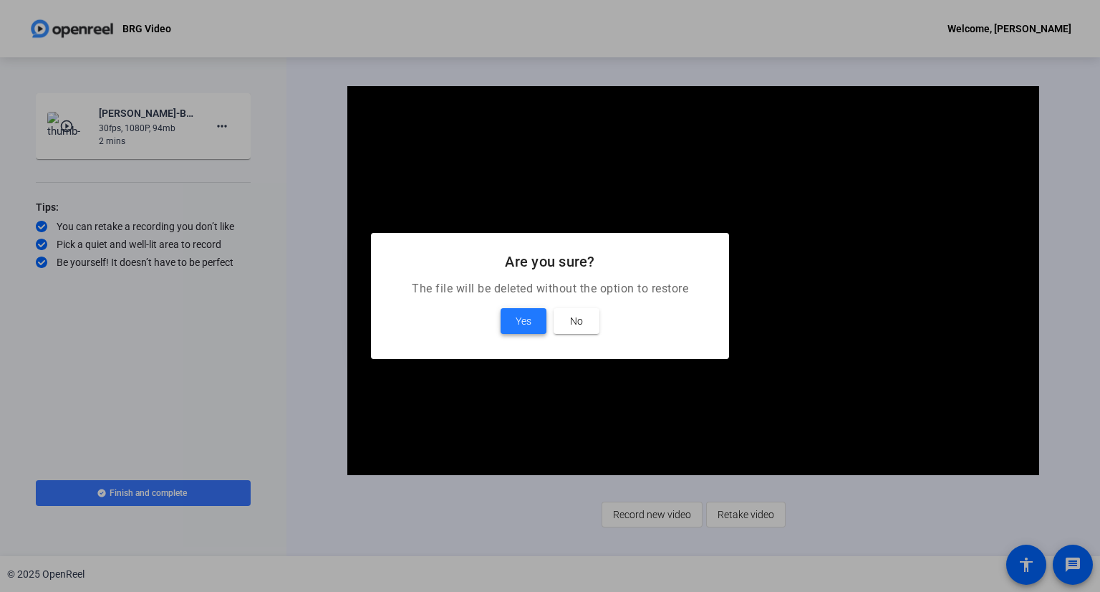
click at [516, 324] on span "Yes" at bounding box center [524, 320] width 16 height 17
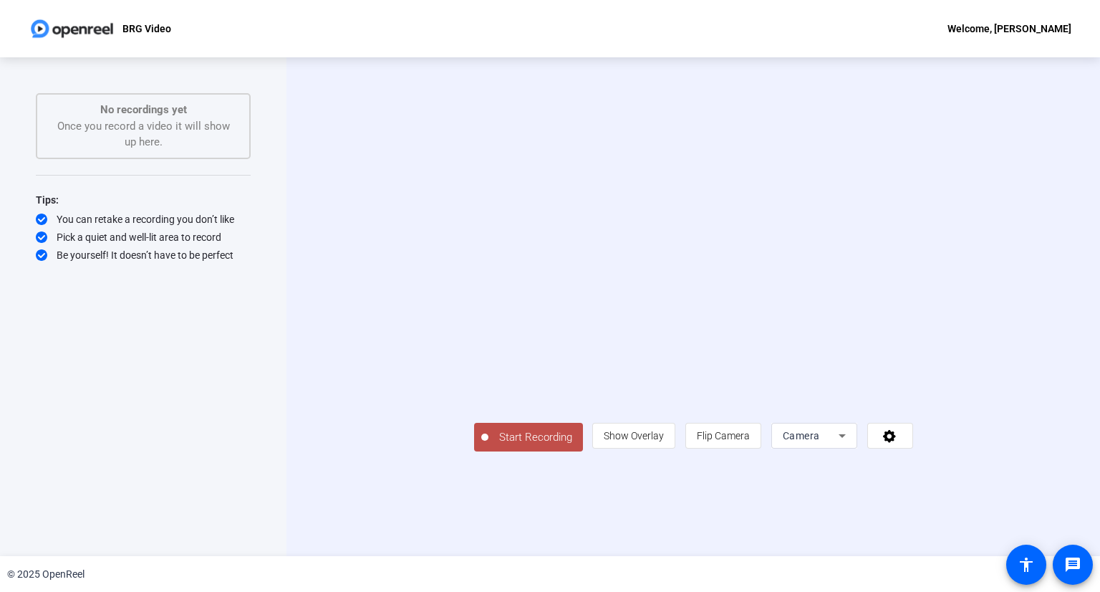
click at [488, 445] on span "Start Recording" at bounding box center [535, 437] width 95 height 16
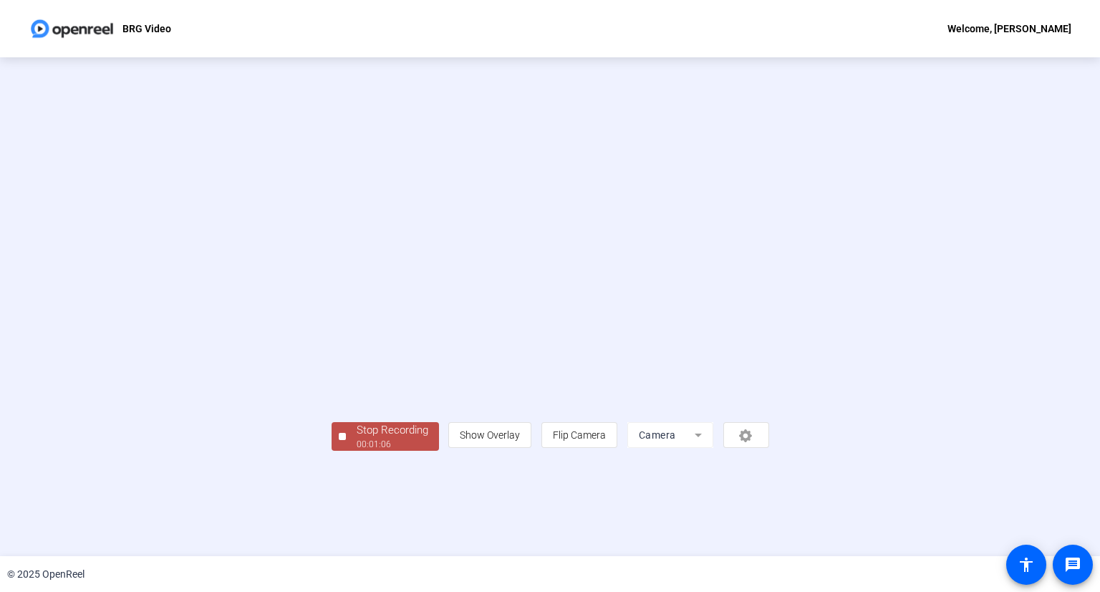
click at [357, 438] on div "Stop Recording" at bounding box center [393, 430] width 72 height 16
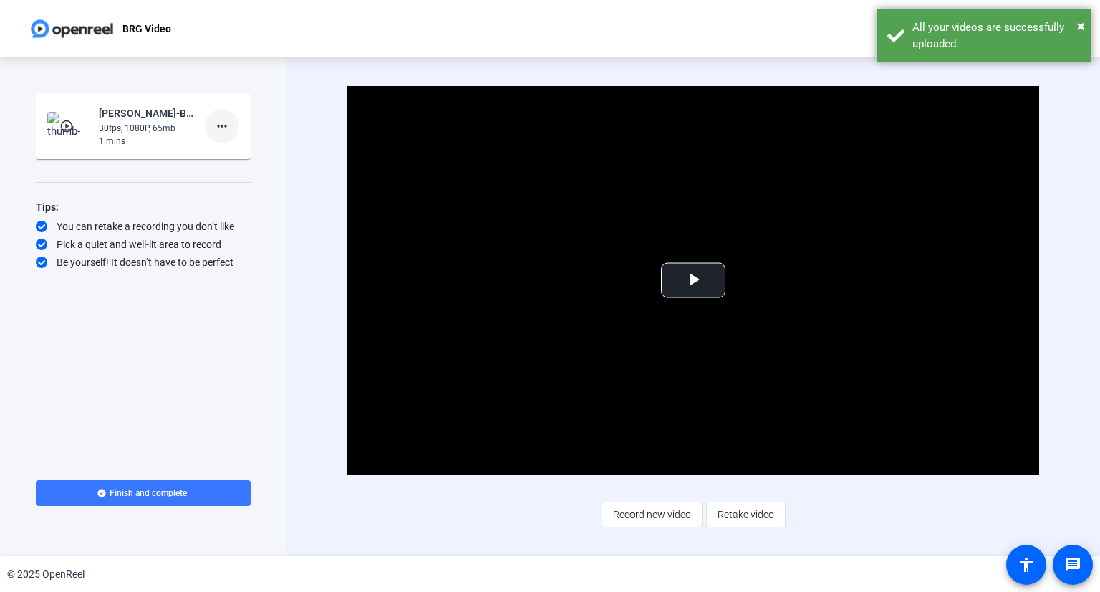
click at [220, 127] on mat-icon "more_horiz" at bounding box center [221, 125] width 17 height 17
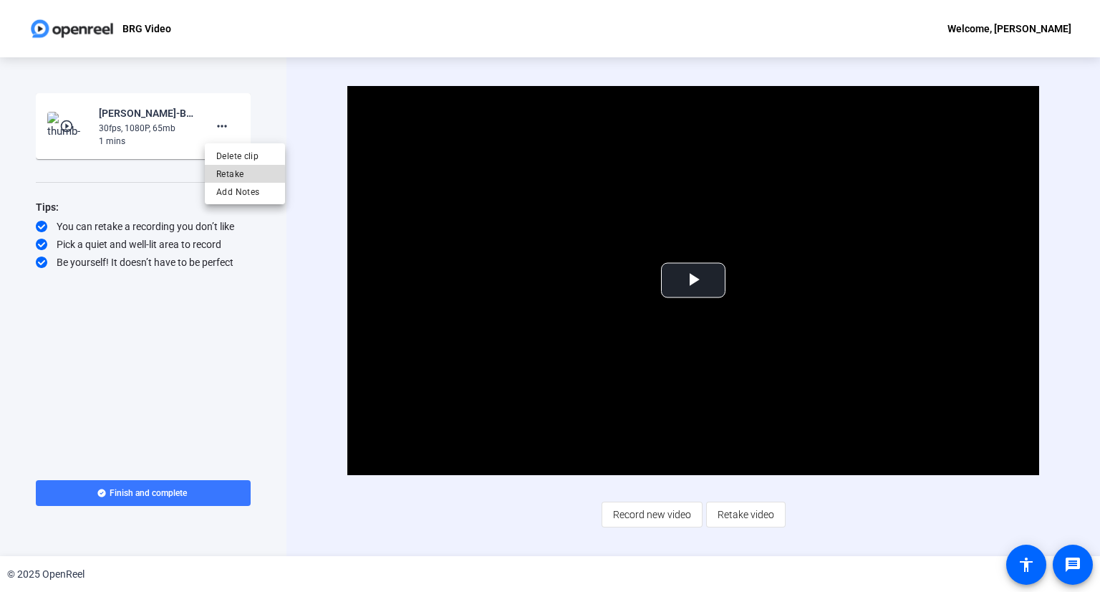
click at [237, 175] on span "Retake" at bounding box center [244, 173] width 57 height 17
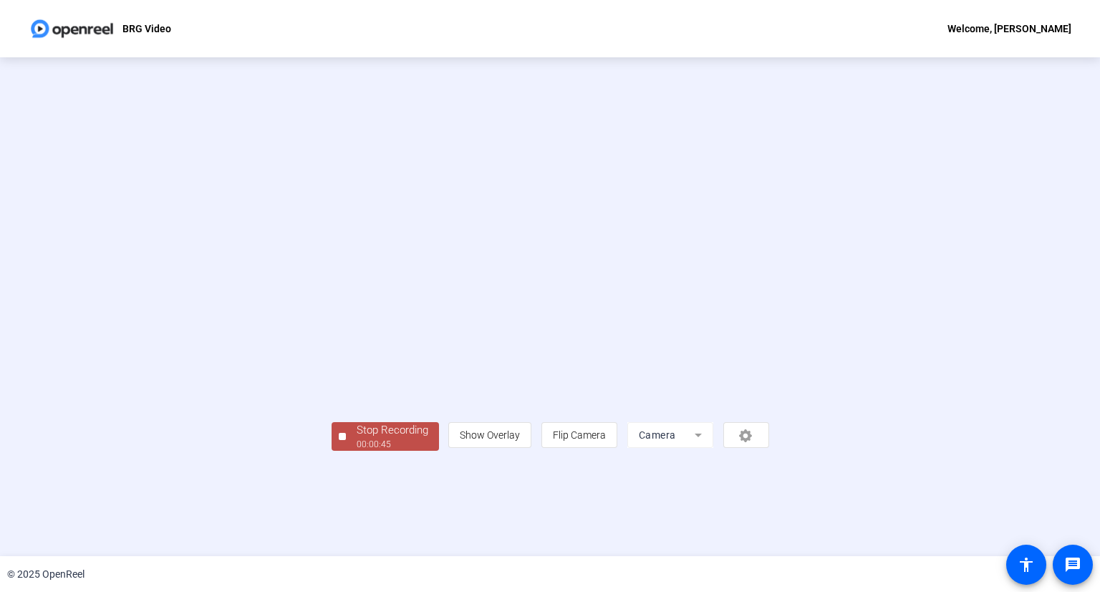
click at [357, 438] on div "Stop Recording" at bounding box center [393, 430] width 72 height 16
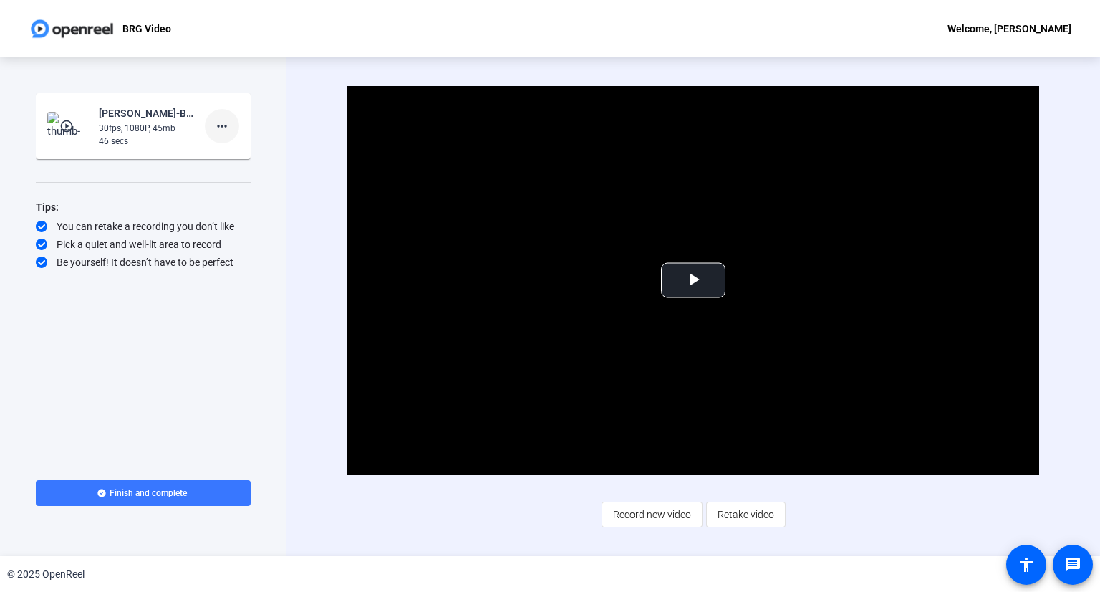
click at [223, 125] on mat-icon "more_horiz" at bounding box center [221, 125] width 17 height 17
click at [236, 170] on span "Retake" at bounding box center [244, 173] width 57 height 17
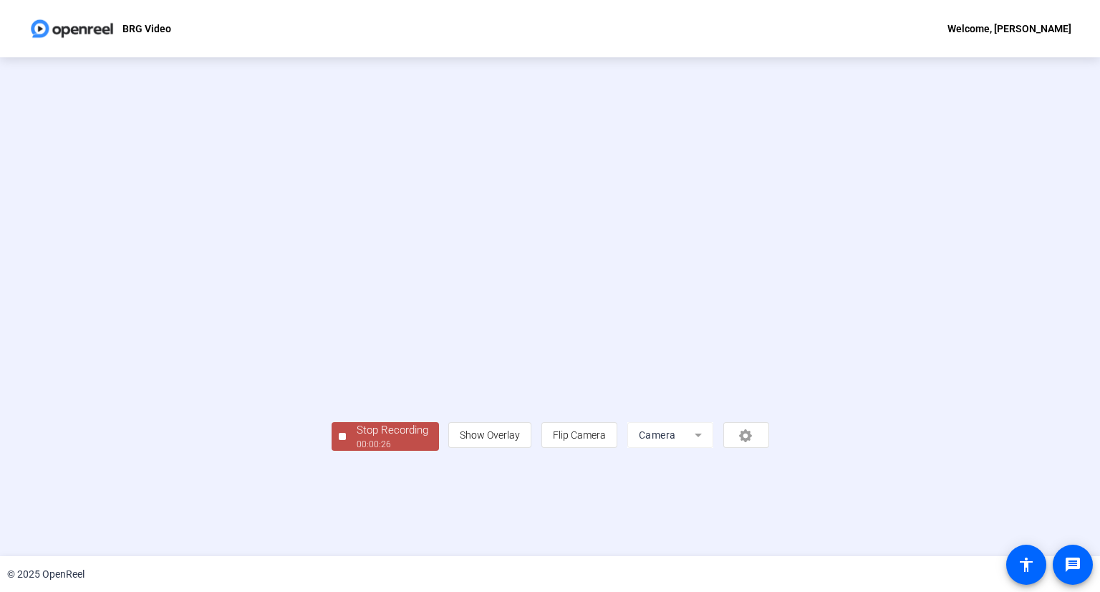
click at [339, 440] on div at bounding box center [342, 436] width 7 height 7
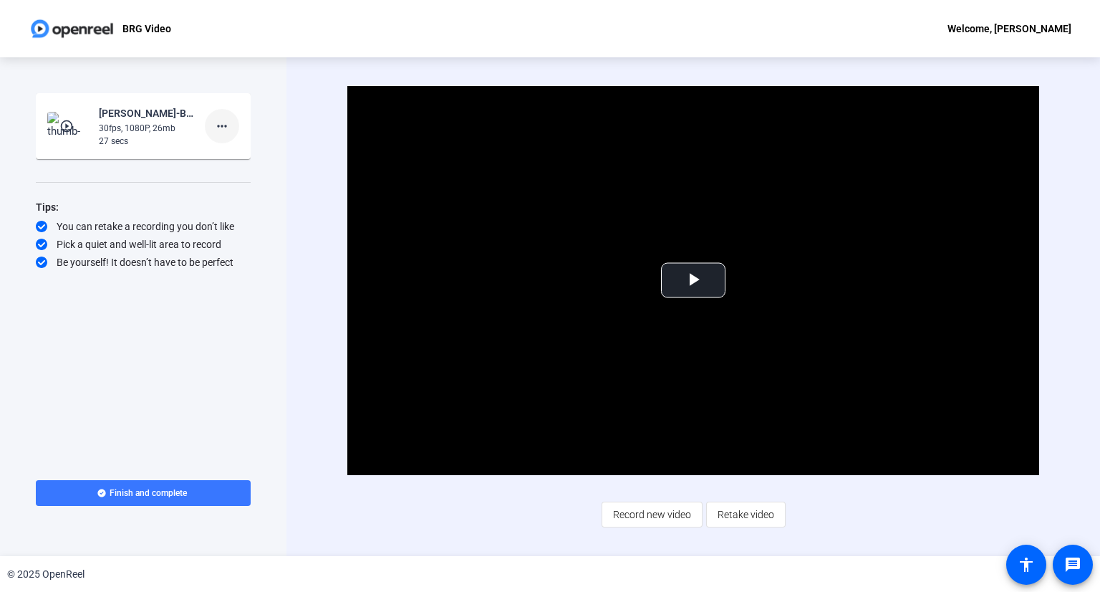
click at [216, 135] on span at bounding box center [222, 126] width 34 height 34
click at [233, 173] on span "Retake" at bounding box center [244, 173] width 57 height 17
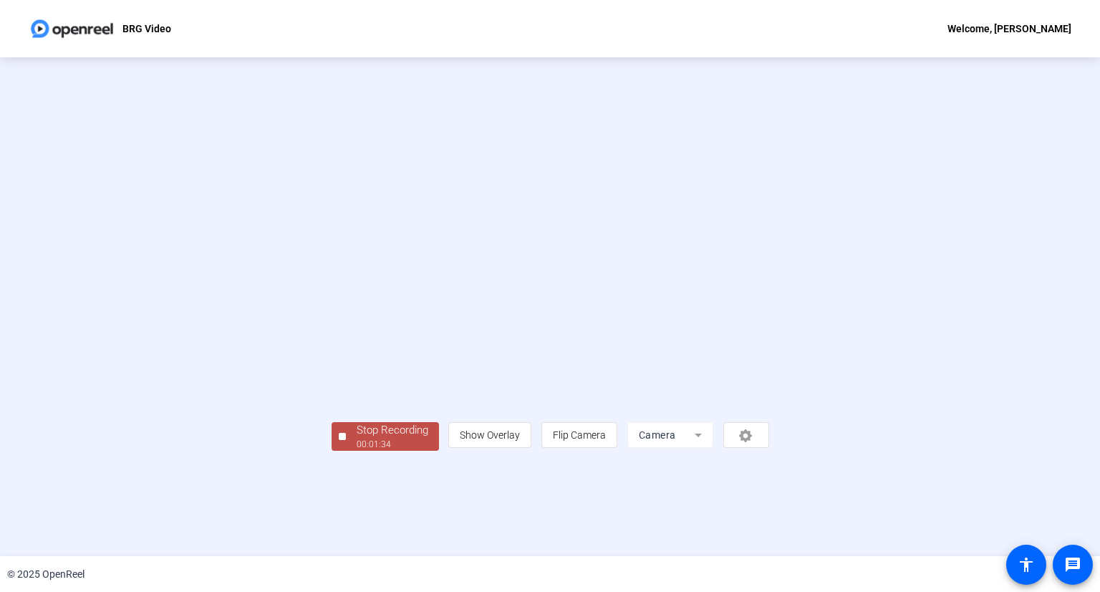
click at [339, 440] on div at bounding box center [342, 436] width 7 height 7
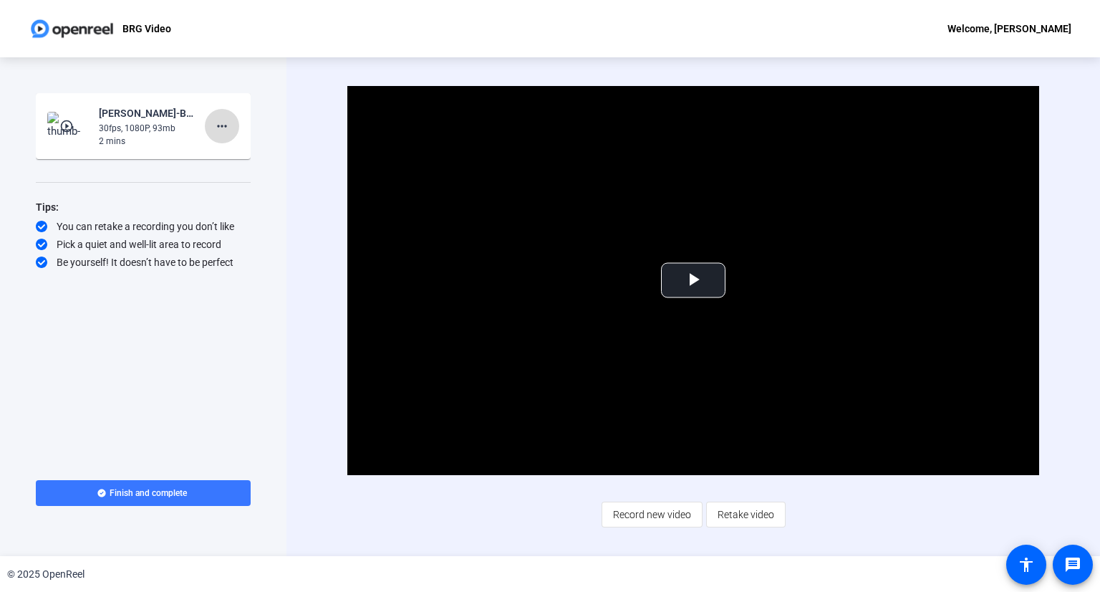
click at [223, 121] on mat-icon "more_horiz" at bounding box center [221, 125] width 17 height 17
click at [236, 170] on span "Retake" at bounding box center [244, 173] width 57 height 17
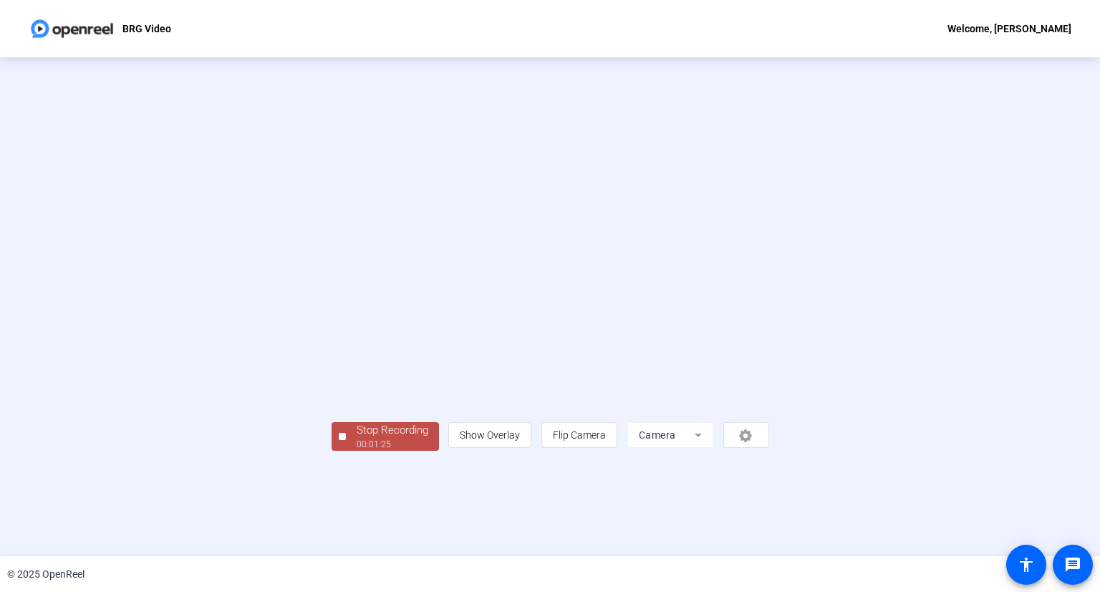
click at [346, 451] on span "Stop Recording 00:01:25" at bounding box center [392, 436] width 93 height 29
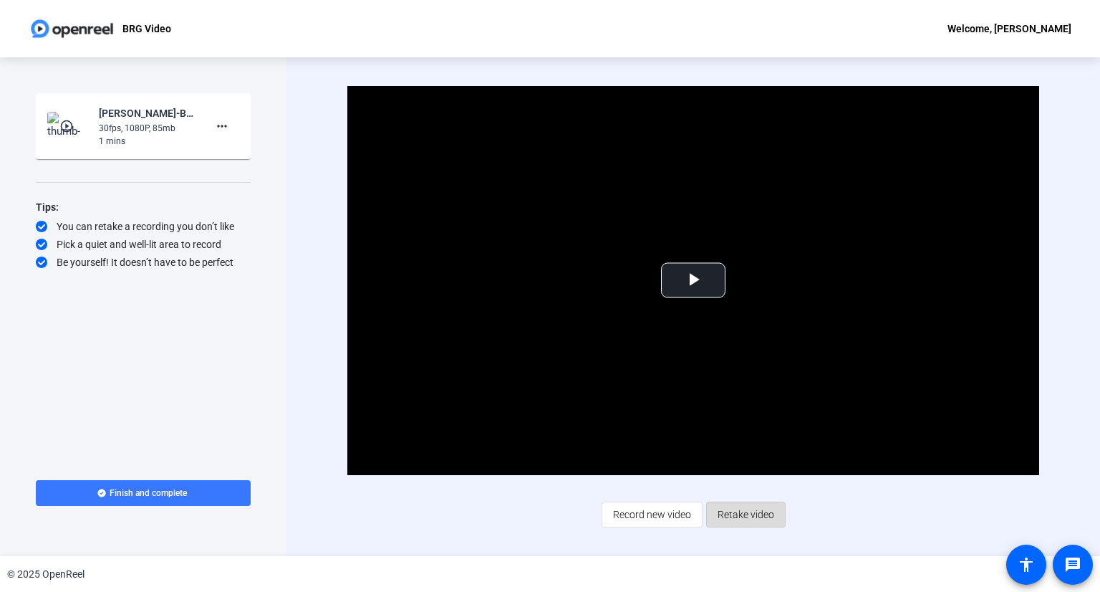
click at [739, 516] on span "Retake video" at bounding box center [746, 514] width 57 height 27
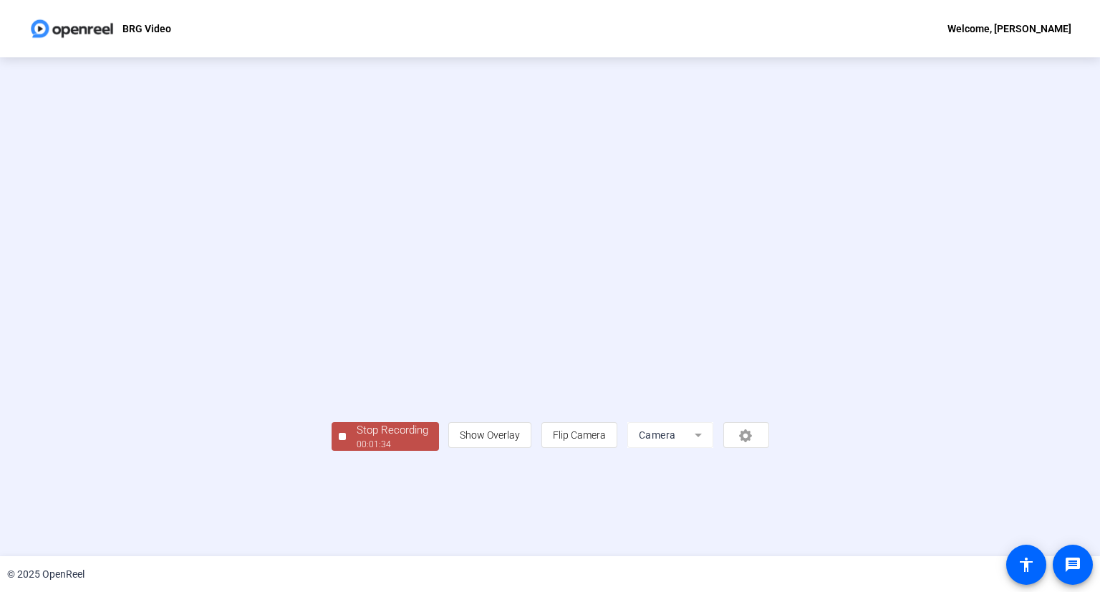
click at [357, 438] on div "Stop Recording" at bounding box center [393, 430] width 72 height 16
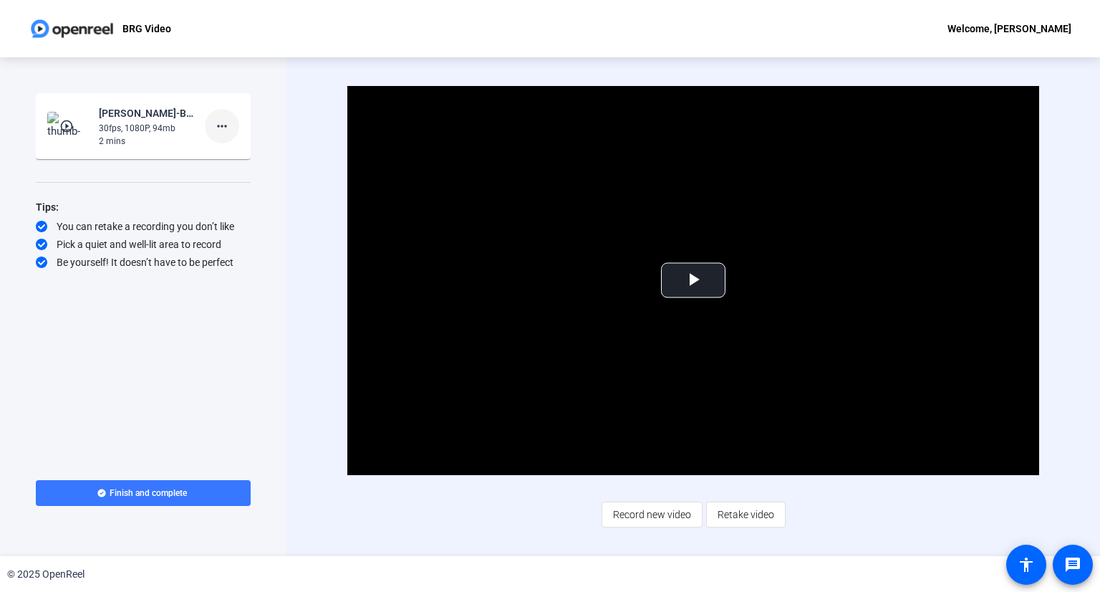
click at [226, 130] on mat-icon "more_horiz" at bounding box center [221, 125] width 17 height 17
click at [237, 173] on span "Retake" at bounding box center [244, 173] width 57 height 17
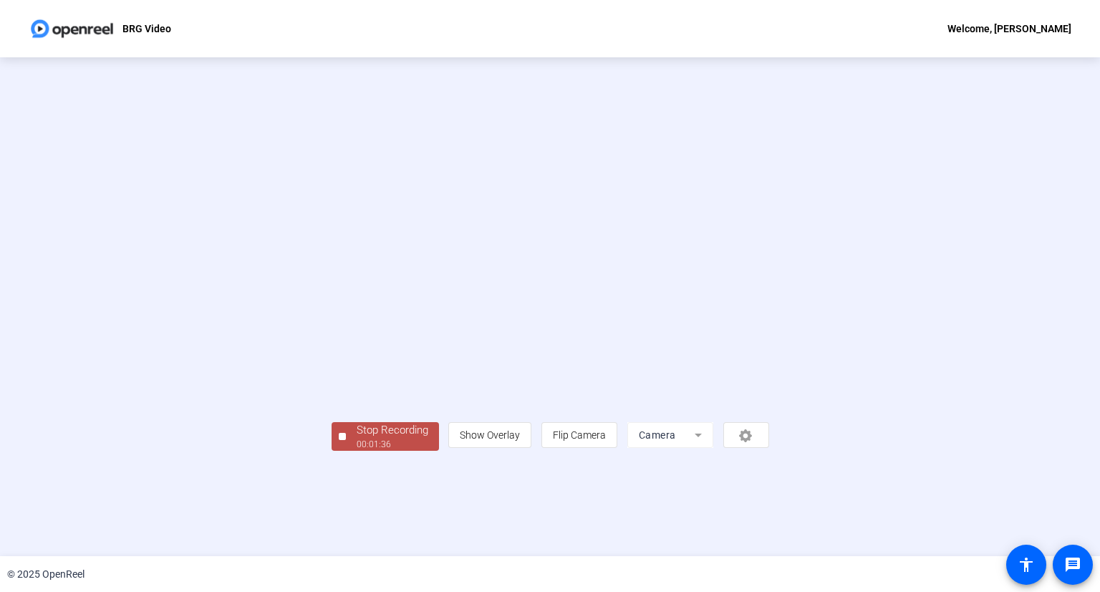
click at [339, 440] on div at bounding box center [342, 436] width 7 height 7
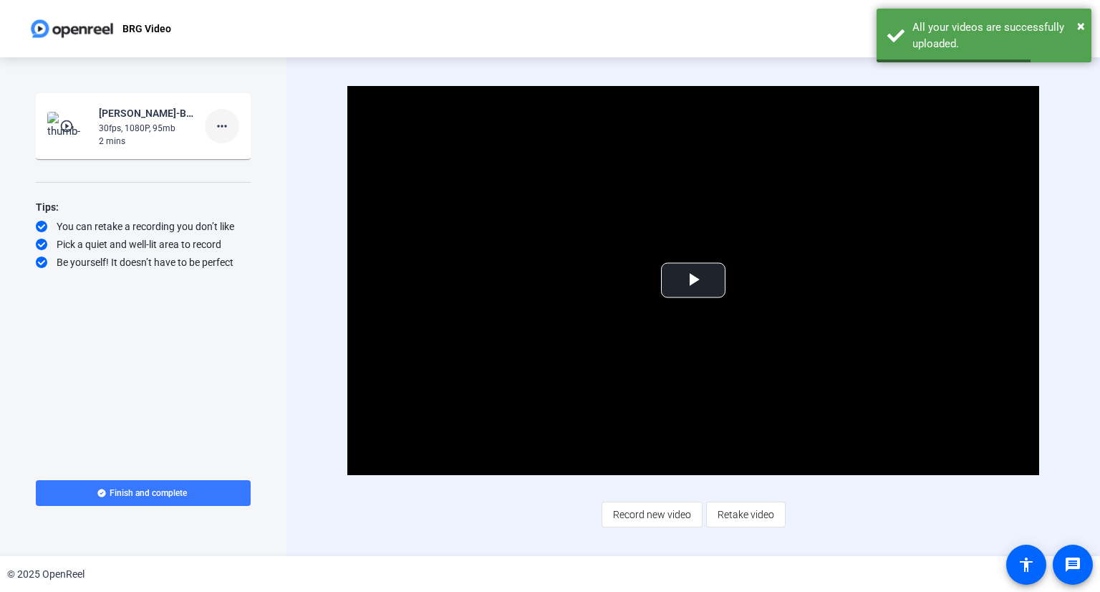
click at [222, 124] on mat-icon "more_horiz" at bounding box center [221, 125] width 17 height 17
click at [228, 170] on span "Retake" at bounding box center [244, 173] width 57 height 17
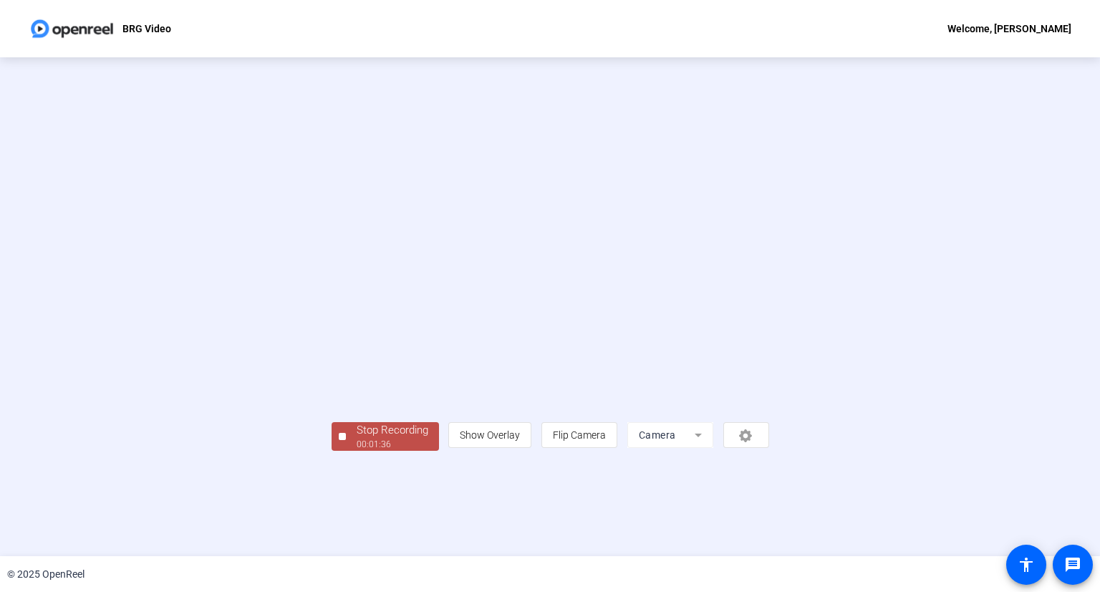
click at [357, 438] on div "Stop Recording" at bounding box center [393, 430] width 72 height 16
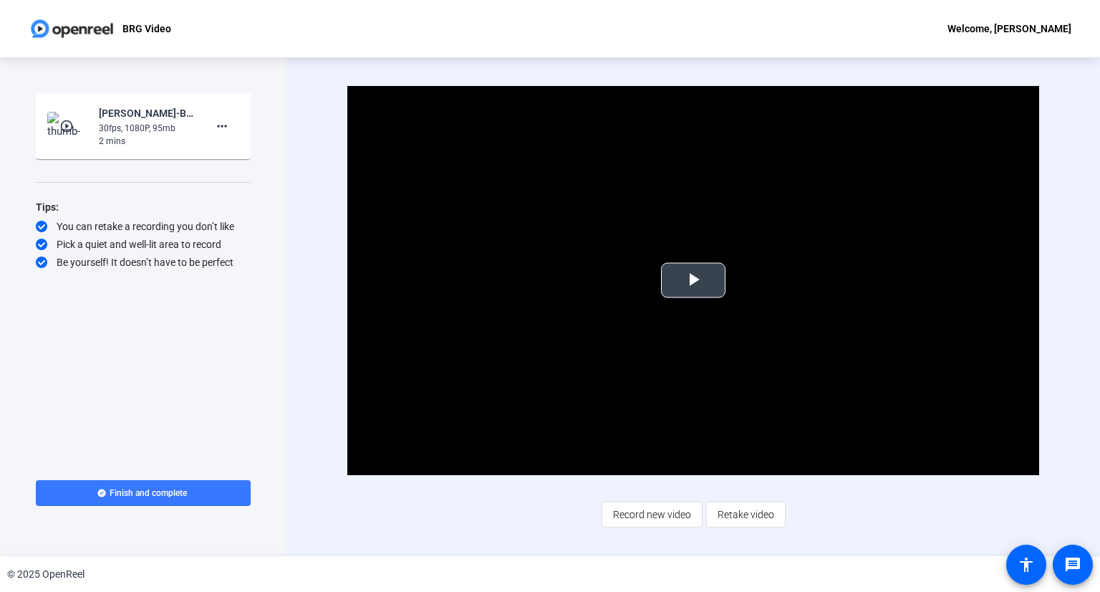
click at [693, 280] on span "Video Player" at bounding box center [693, 280] width 0 height 0
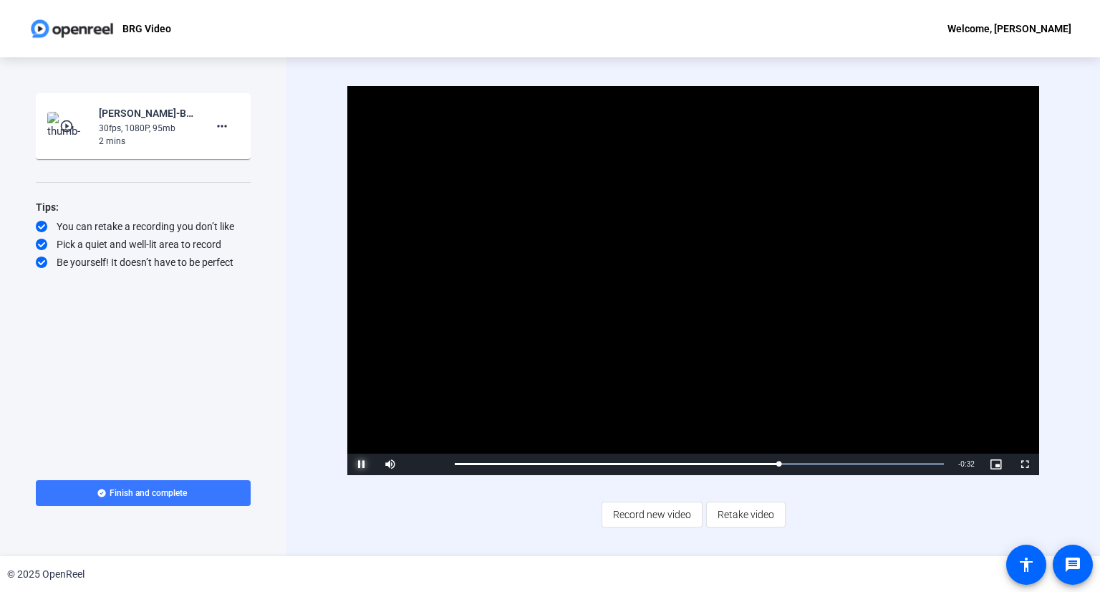
click at [351, 464] on span "Video Player" at bounding box center [361, 464] width 29 height 0
click at [226, 127] on mat-icon "more_horiz" at bounding box center [221, 125] width 17 height 17
click at [235, 173] on span "Retake" at bounding box center [244, 173] width 57 height 17
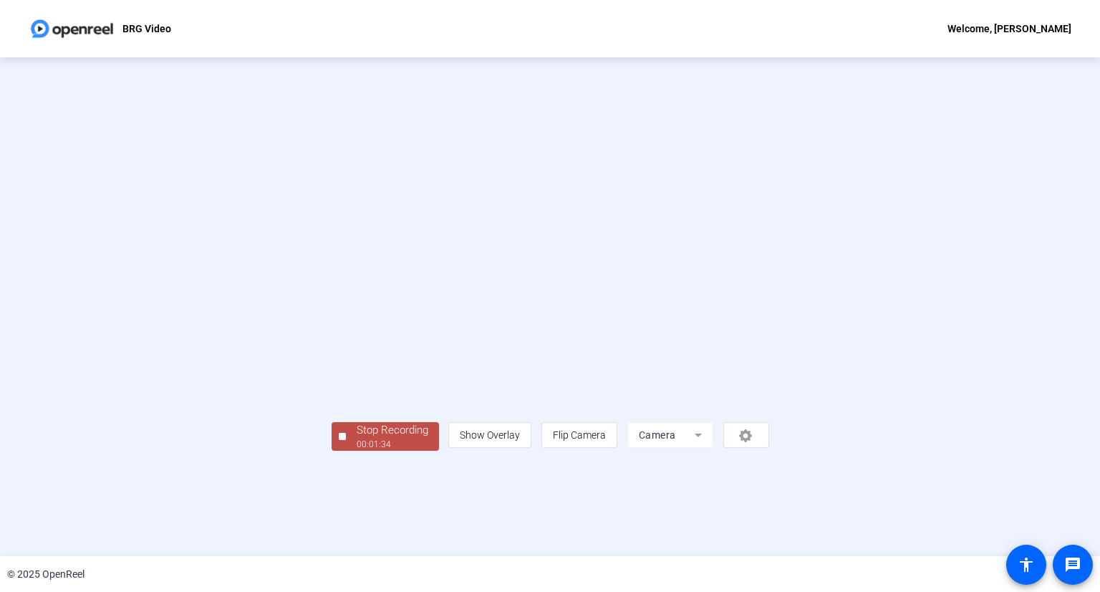
click at [346, 451] on span "Stop Recording 00:01:34" at bounding box center [392, 436] width 93 height 29
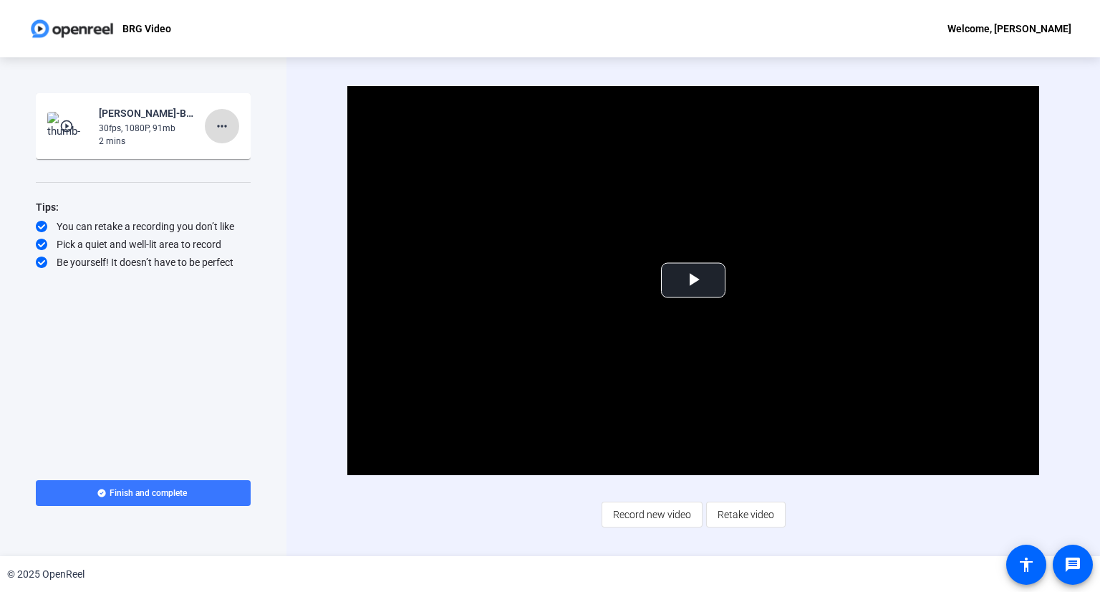
click at [227, 125] on mat-icon "more_horiz" at bounding box center [221, 125] width 17 height 17
click at [238, 173] on span "Retake" at bounding box center [244, 173] width 57 height 17
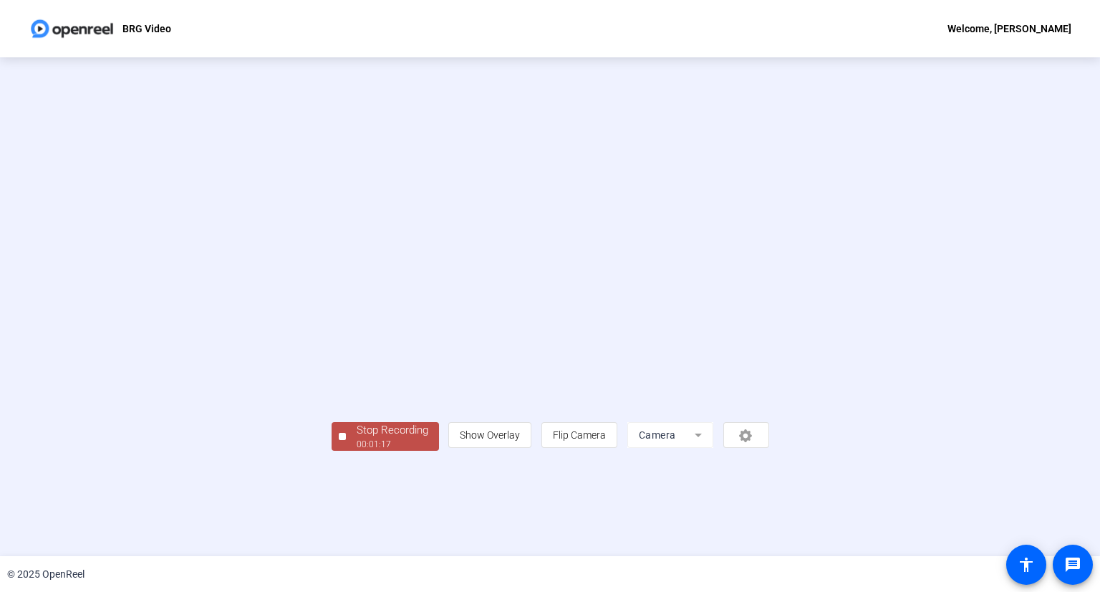
click at [357, 438] on div "Stop Recording" at bounding box center [393, 430] width 72 height 16
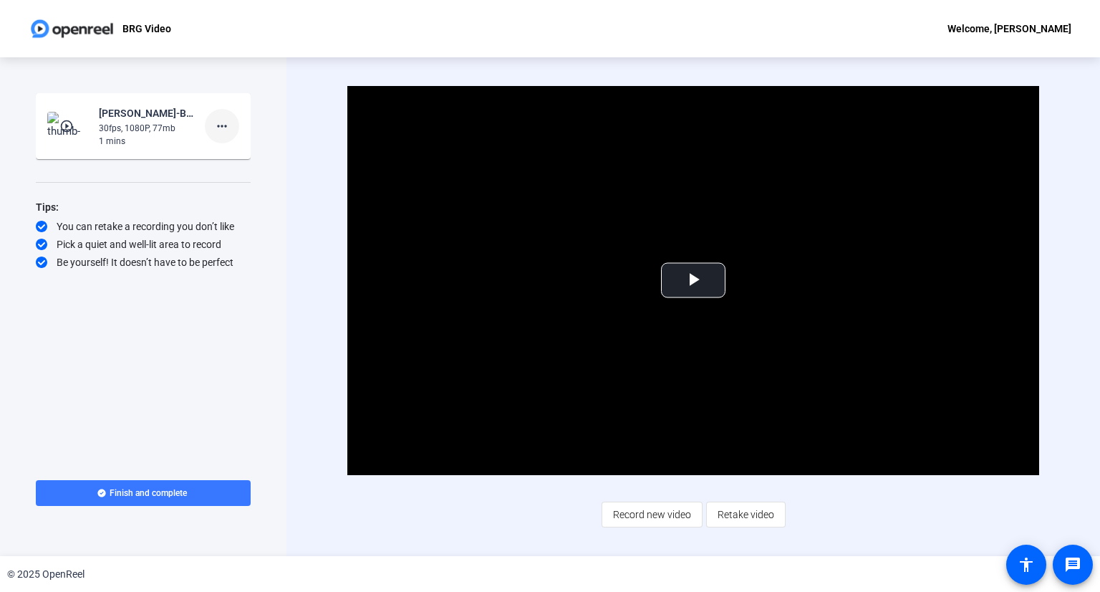
click at [219, 128] on mat-icon "more_horiz" at bounding box center [221, 125] width 17 height 17
click at [227, 172] on span "Retake" at bounding box center [244, 173] width 57 height 17
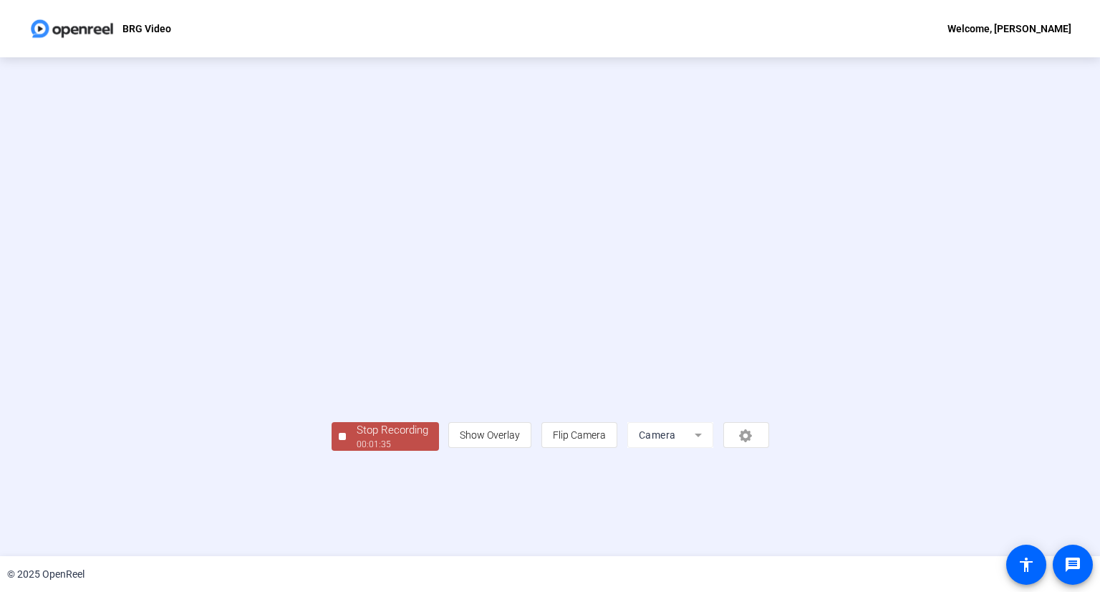
click at [339, 440] on div at bounding box center [342, 436] width 7 height 7
